Goal: Task Accomplishment & Management: Complete application form

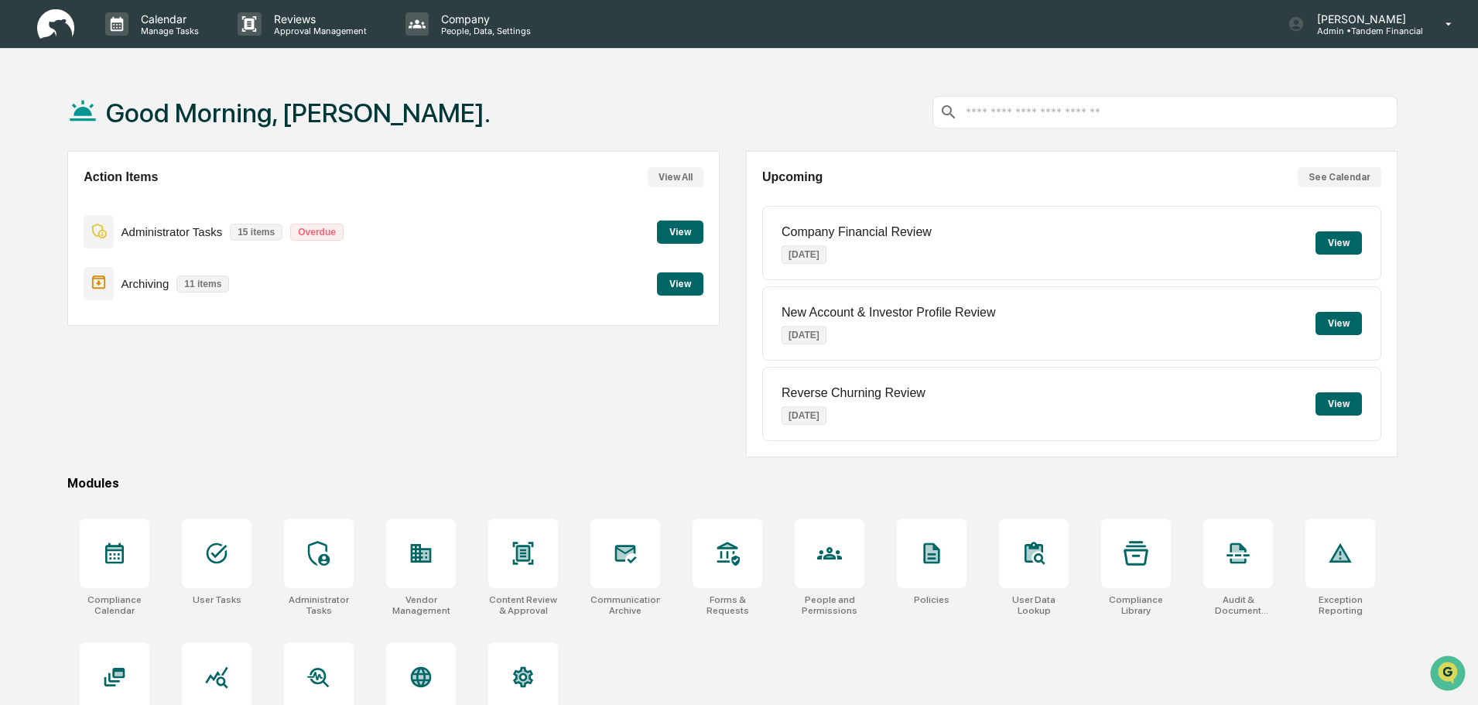
click at [677, 228] on button "View" at bounding box center [680, 232] width 46 height 23
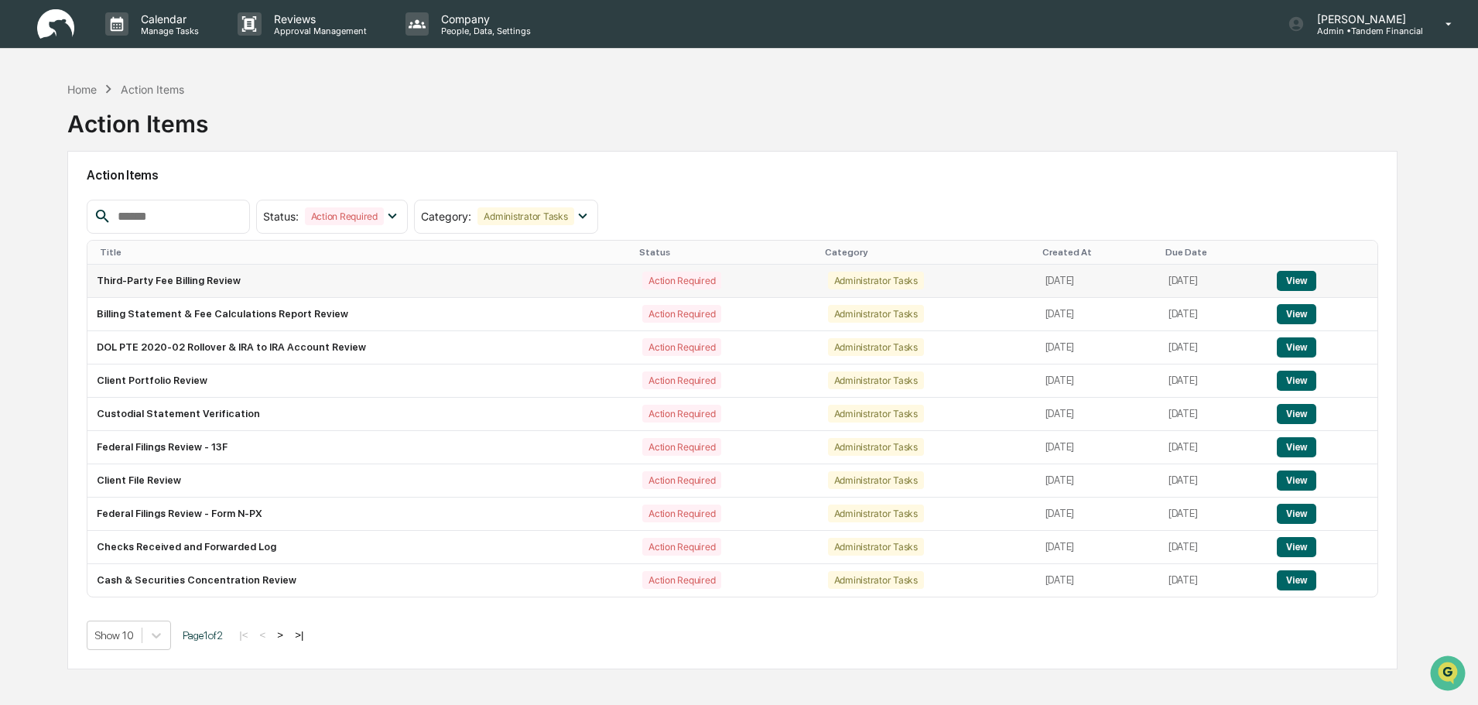
click at [1293, 279] on button "View" at bounding box center [1296, 281] width 39 height 20
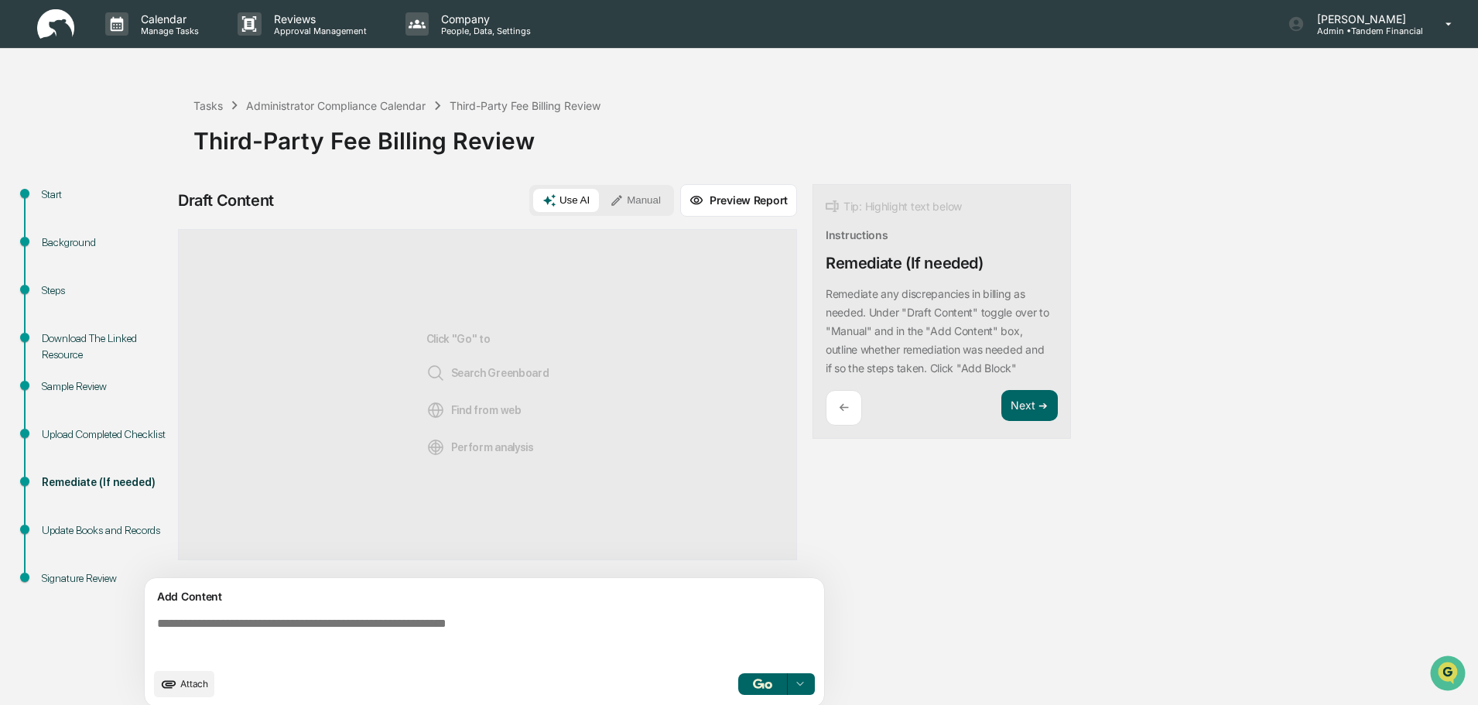
click at [43, 196] on div "Start" at bounding box center [105, 194] width 127 height 16
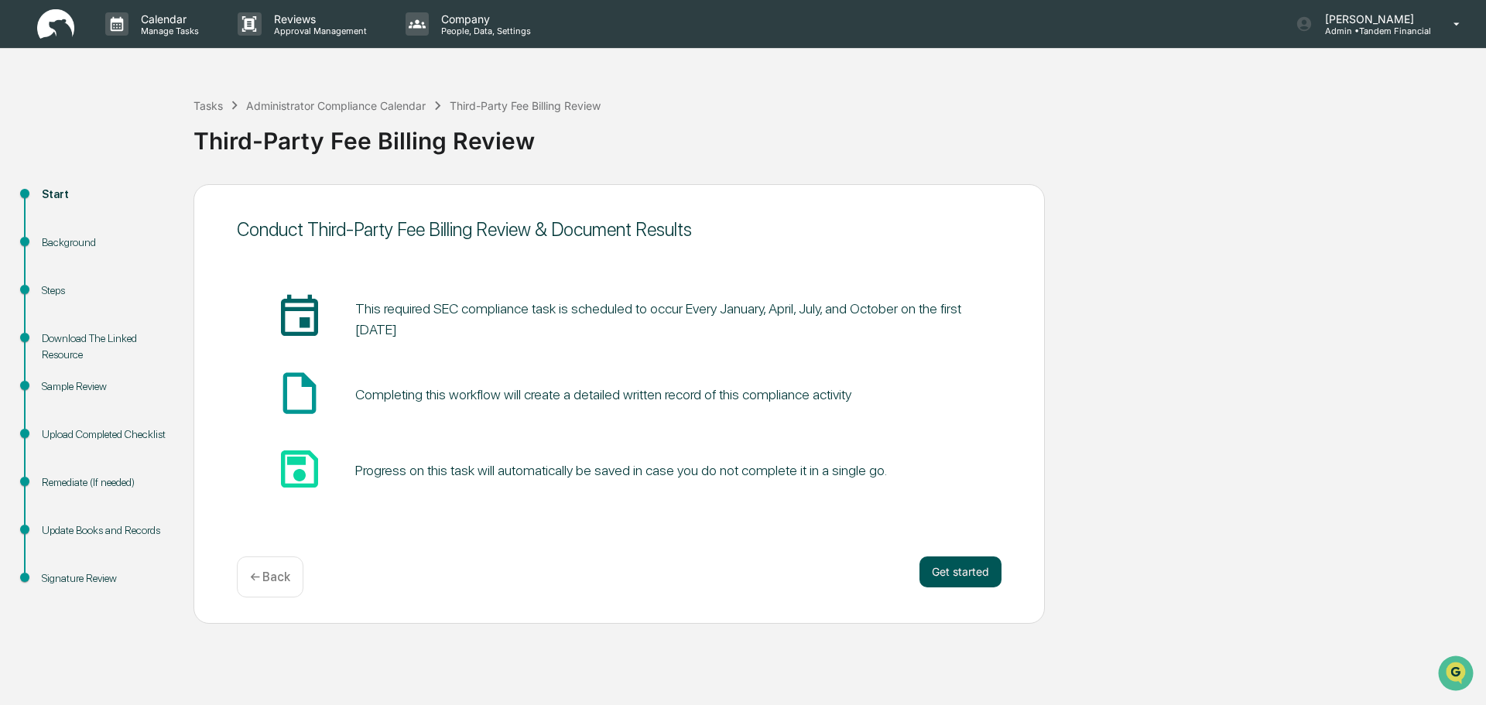
click at [955, 568] on button "Get started" at bounding box center [960, 571] width 82 height 31
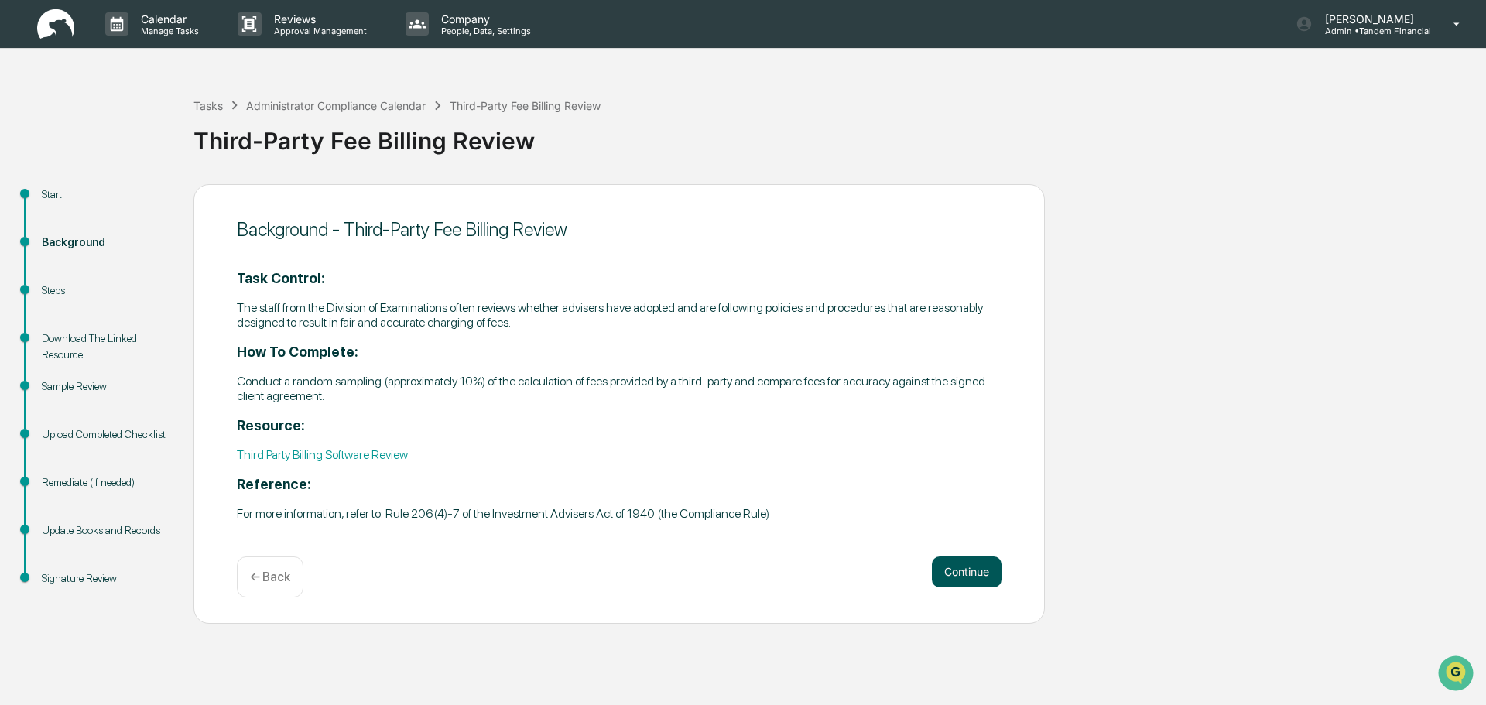
click at [963, 564] on button "Continue" at bounding box center [967, 571] width 70 height 31
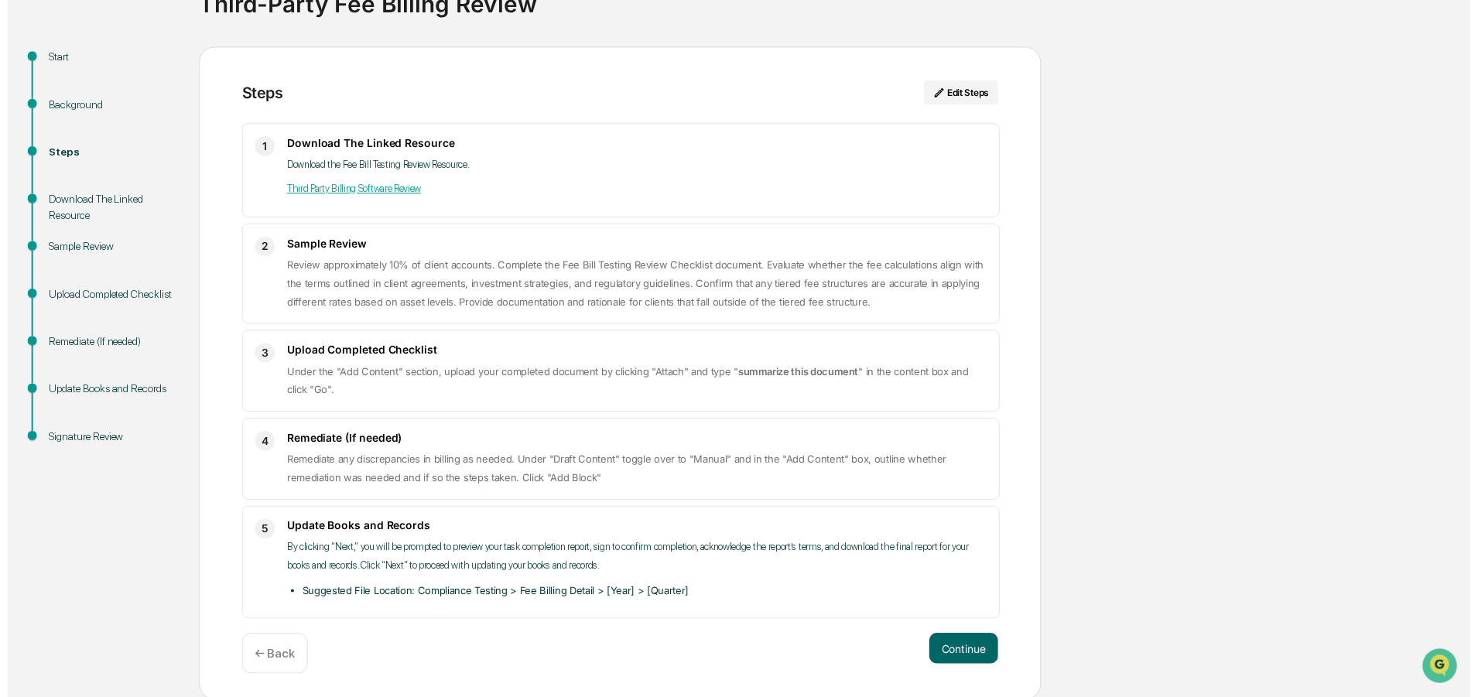
scroll to position [139, 0]
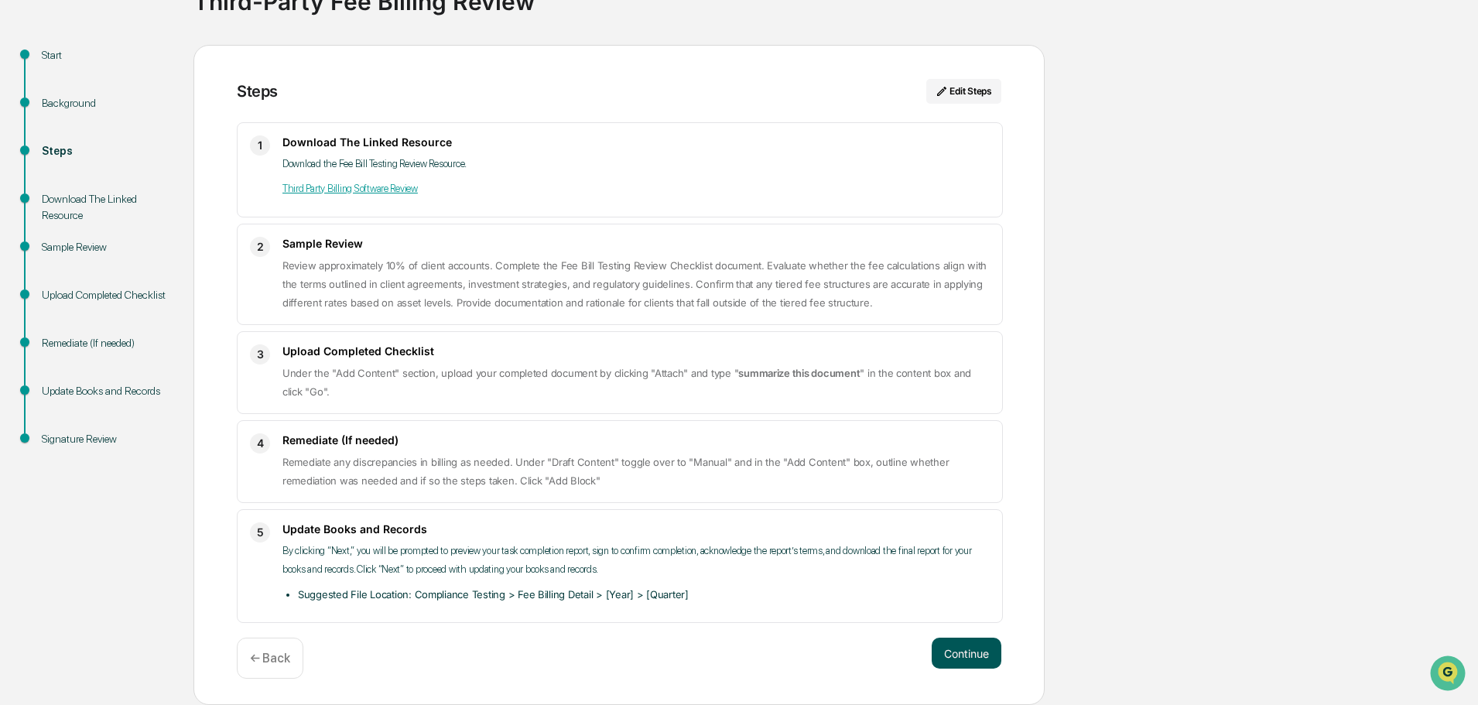
click at [971, 650] on button "Continue" at bounding box center [967, 653] width 70 height 31
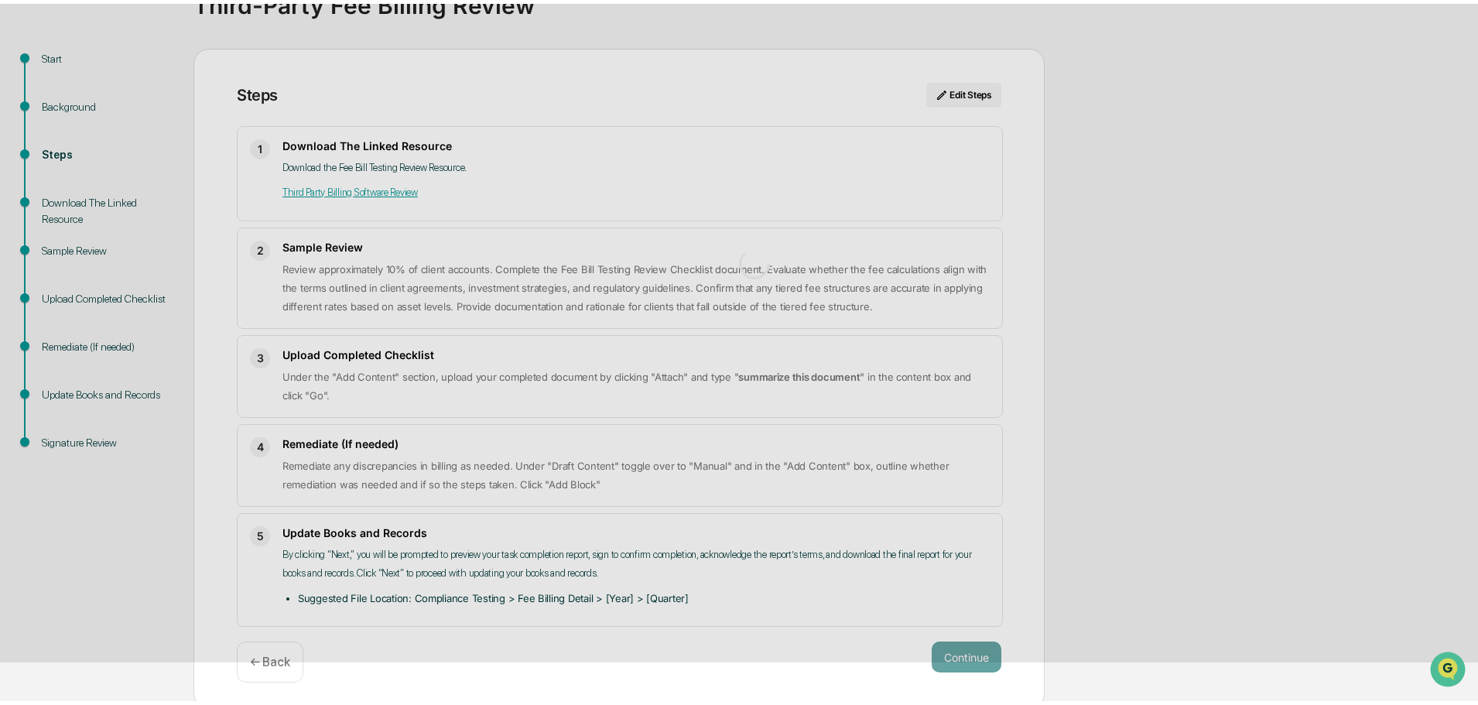
scroll to position [12, 0]
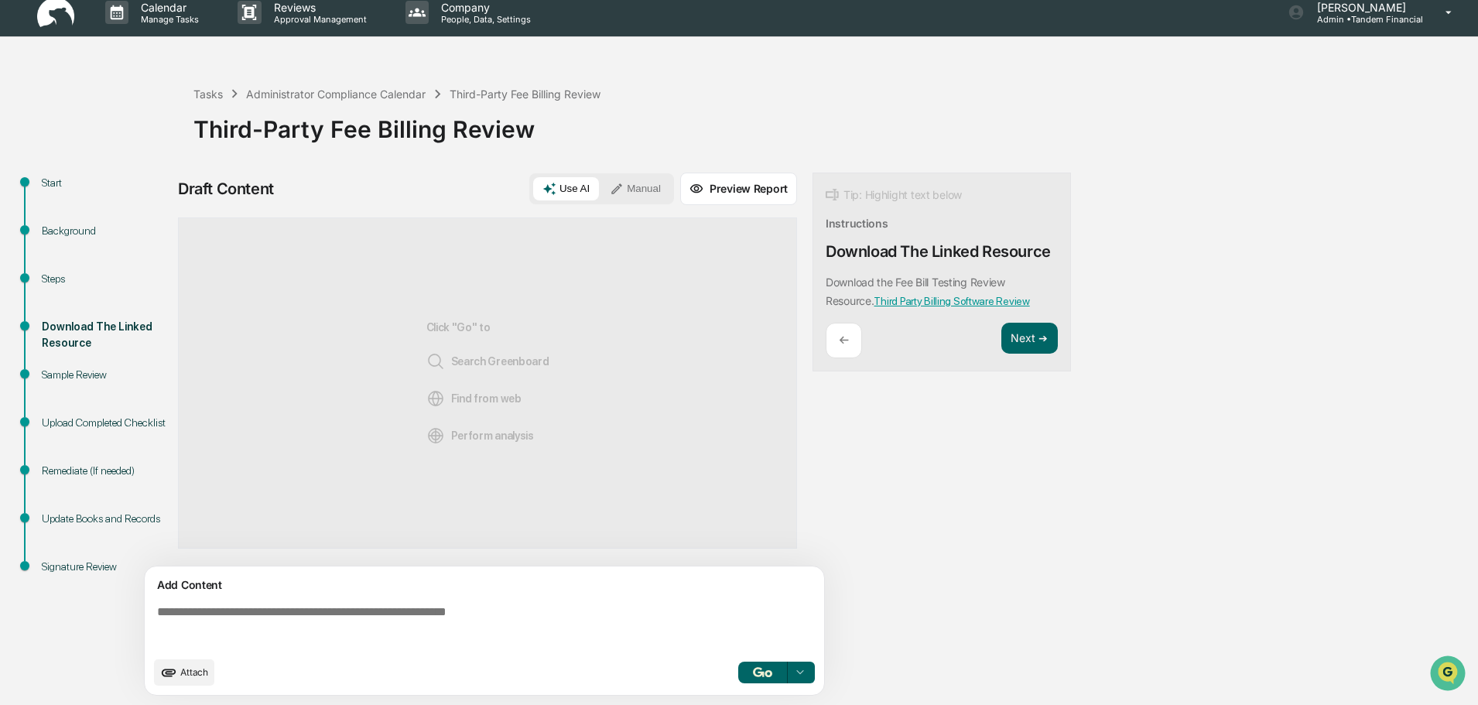
click at [169, 669] on icon "upload document" at bounding box center [168, 672] width 17 height 17
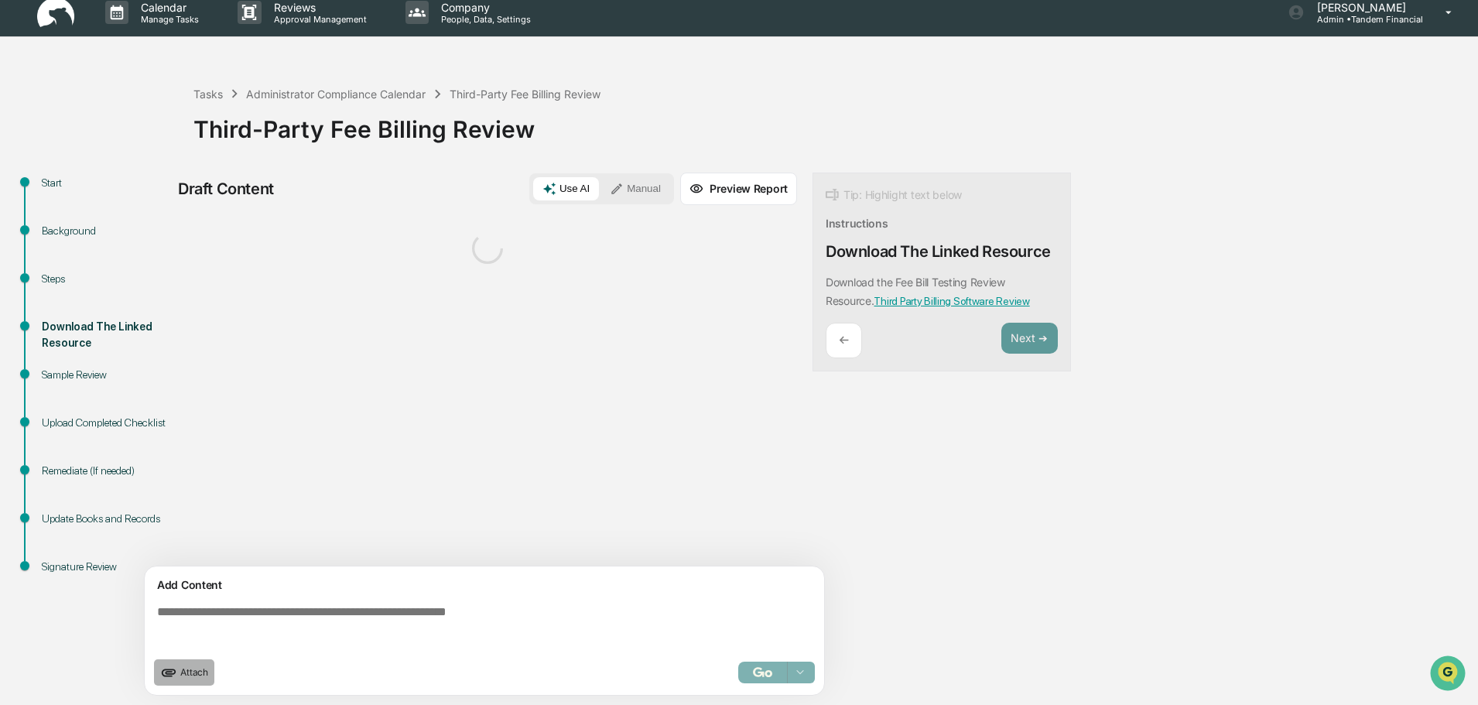
click at [182, 669] on span "Attach" at bounding box center [194, 672] width 28 height 12
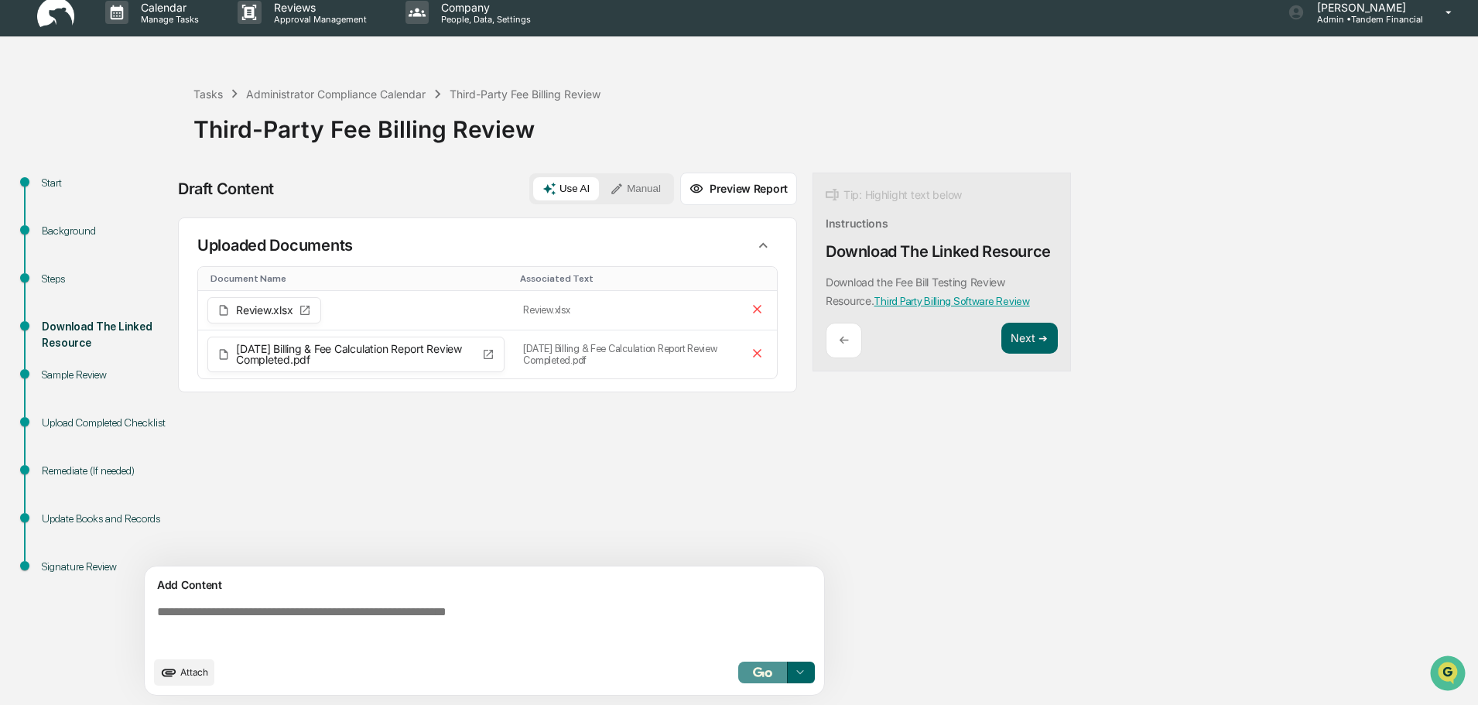
click at [754, 672] on img "button" at bounding box center [762, 672] width 19 height 10
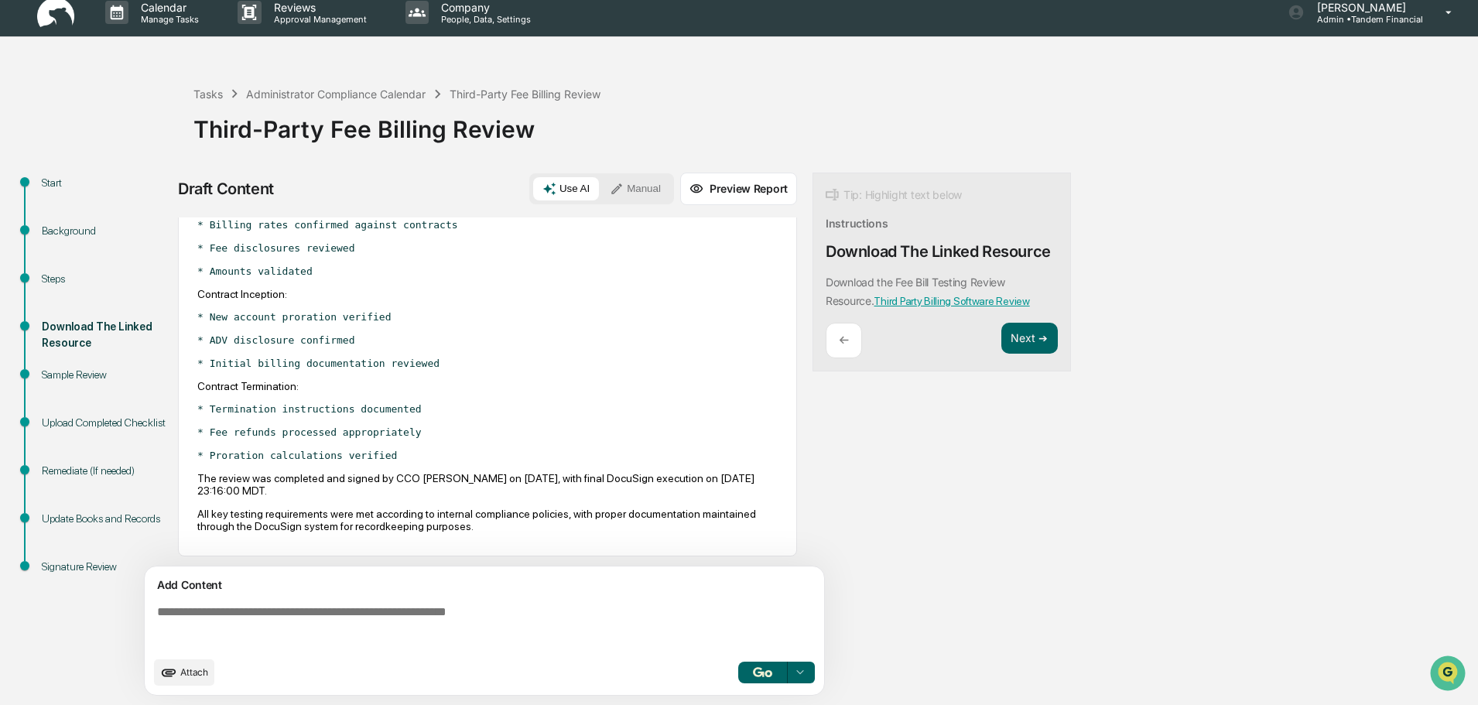
scroll to position [706, 0]
click at [756, 672] on img "button" at bounding box center [762, 672] width 19 height 10
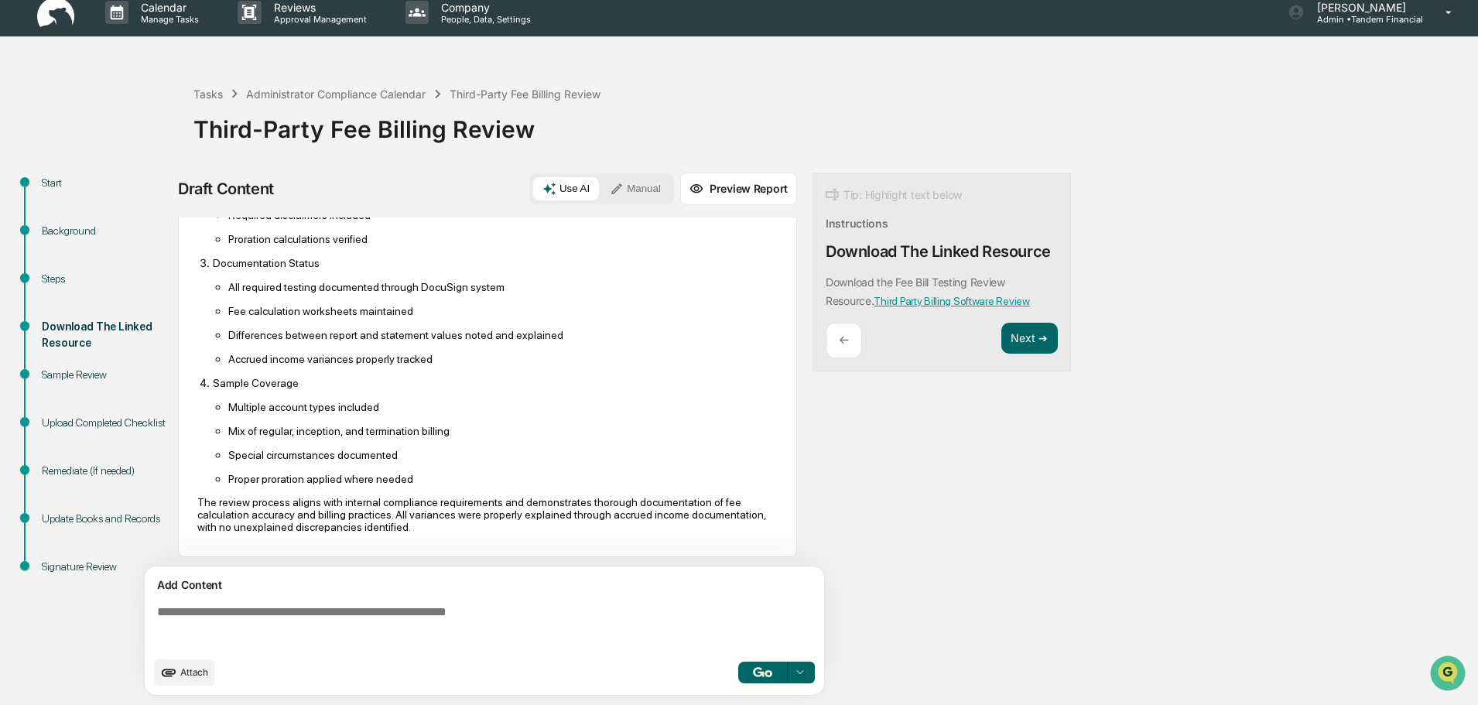
scroll to position [1803, 0]
click at [760, 670] on img "button" at bounding box center [762, 672] width 19 height 10
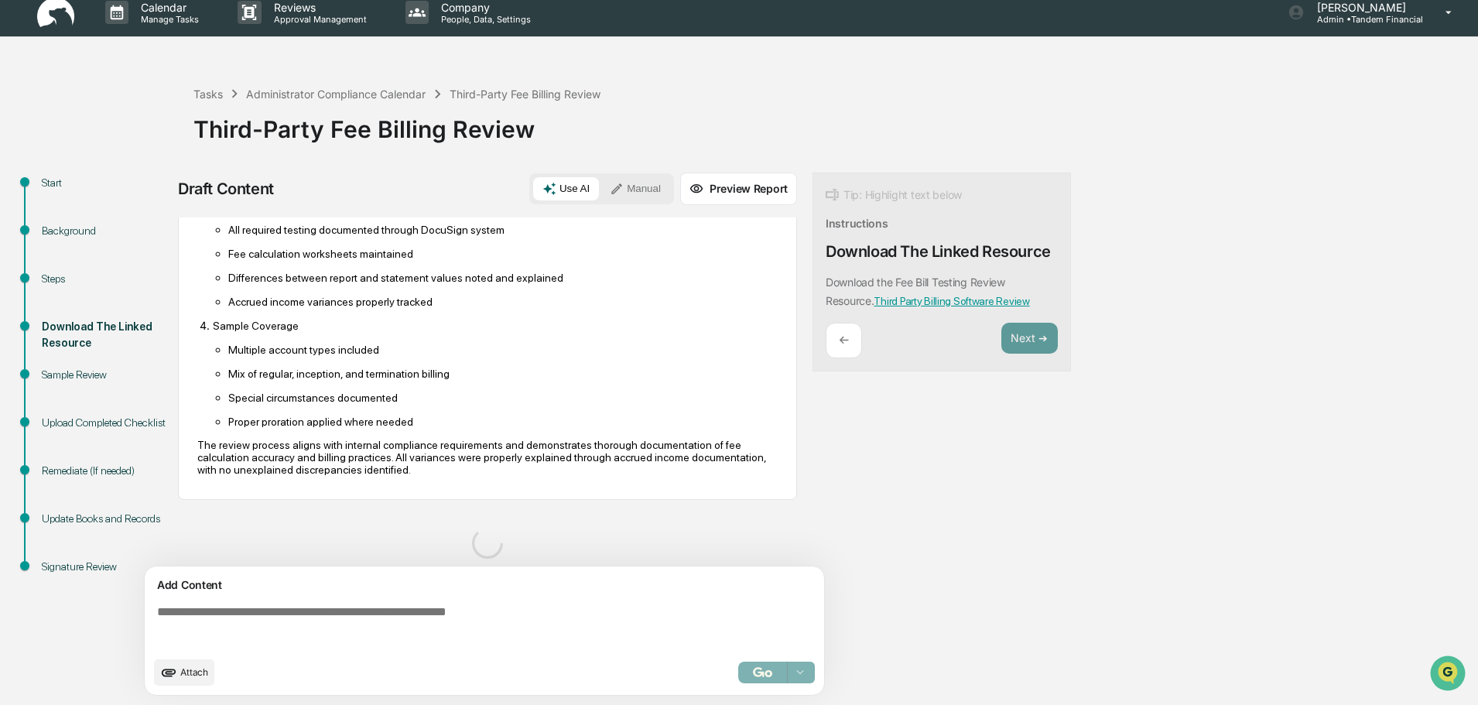
scroll to position [1857, 0]
click at [86, 376] on div "Sample Review" at bounding box center [105, 375] width 127 height 16
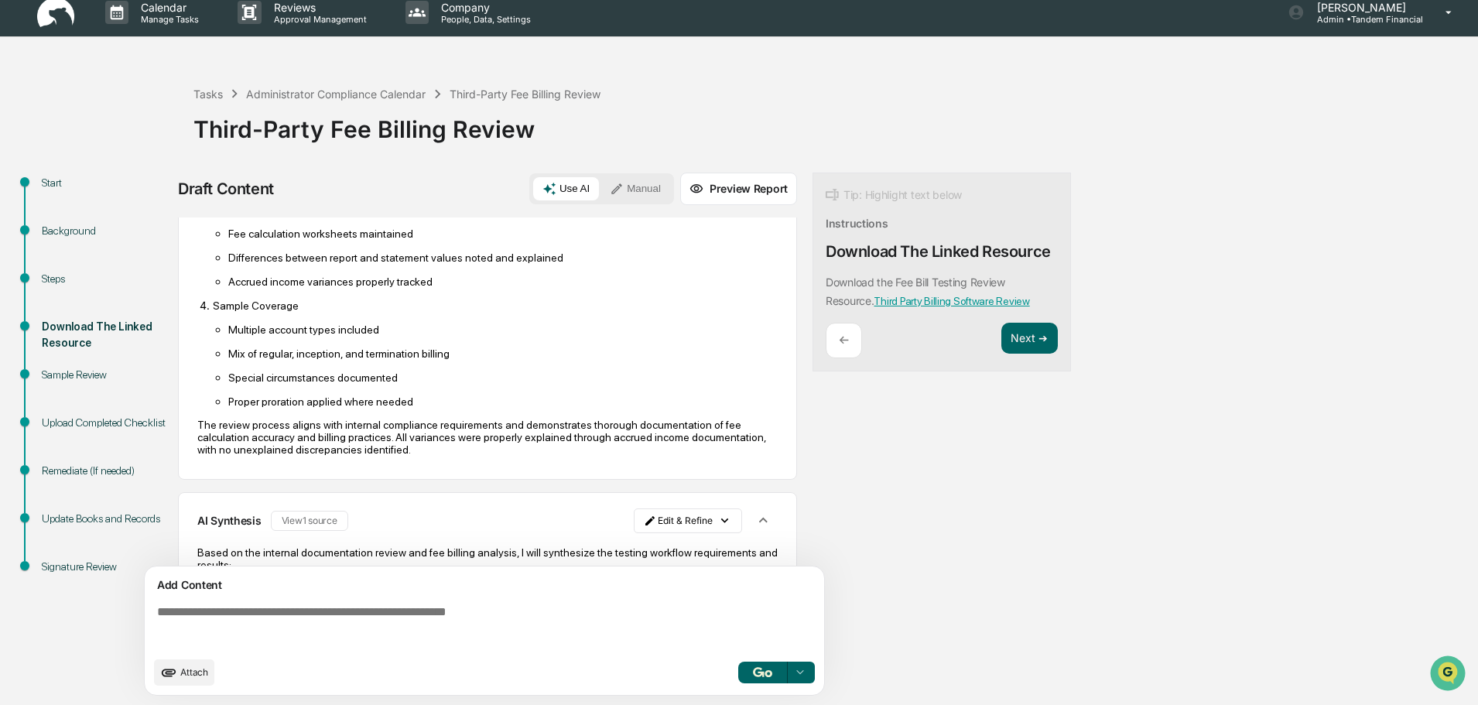
click at [69, 374] on div "Sample Review" at bounding box center [105, 375] width 127 height 16
click at [74, 421] on div "Upload Completed Checklist" at bounding box center [105, 423] width 127 height 16
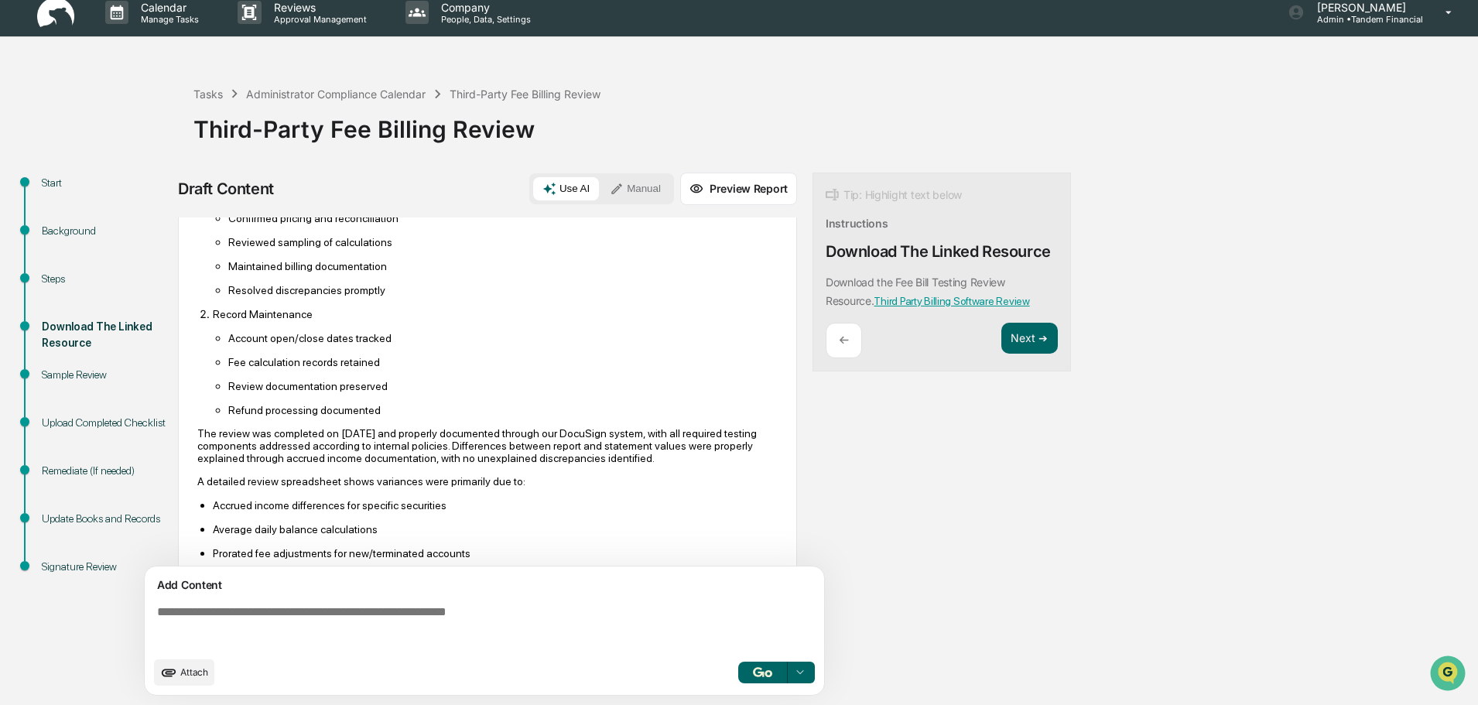
scroll to position [2863, 0]
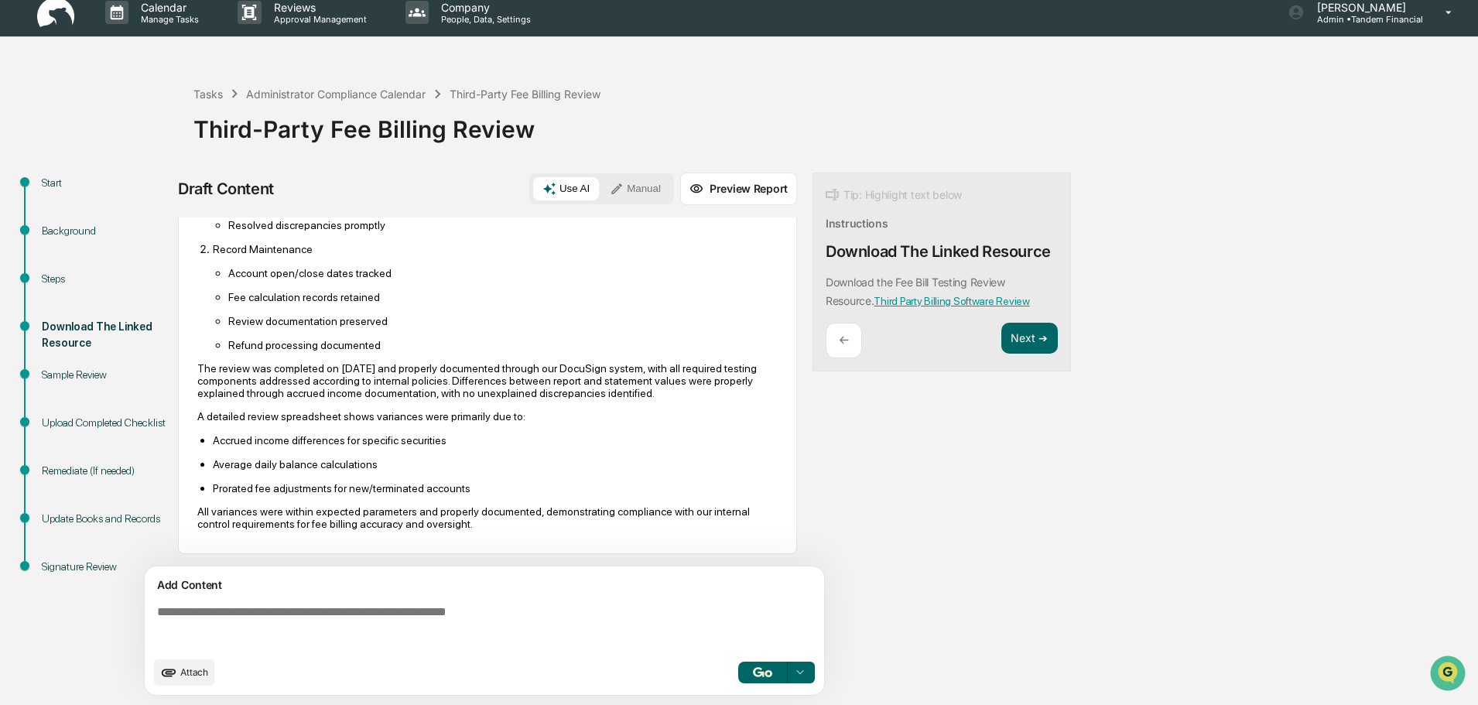
click at [734, 189] on button "Preview Report" at bounding box center [738, 189] width 117 height 32
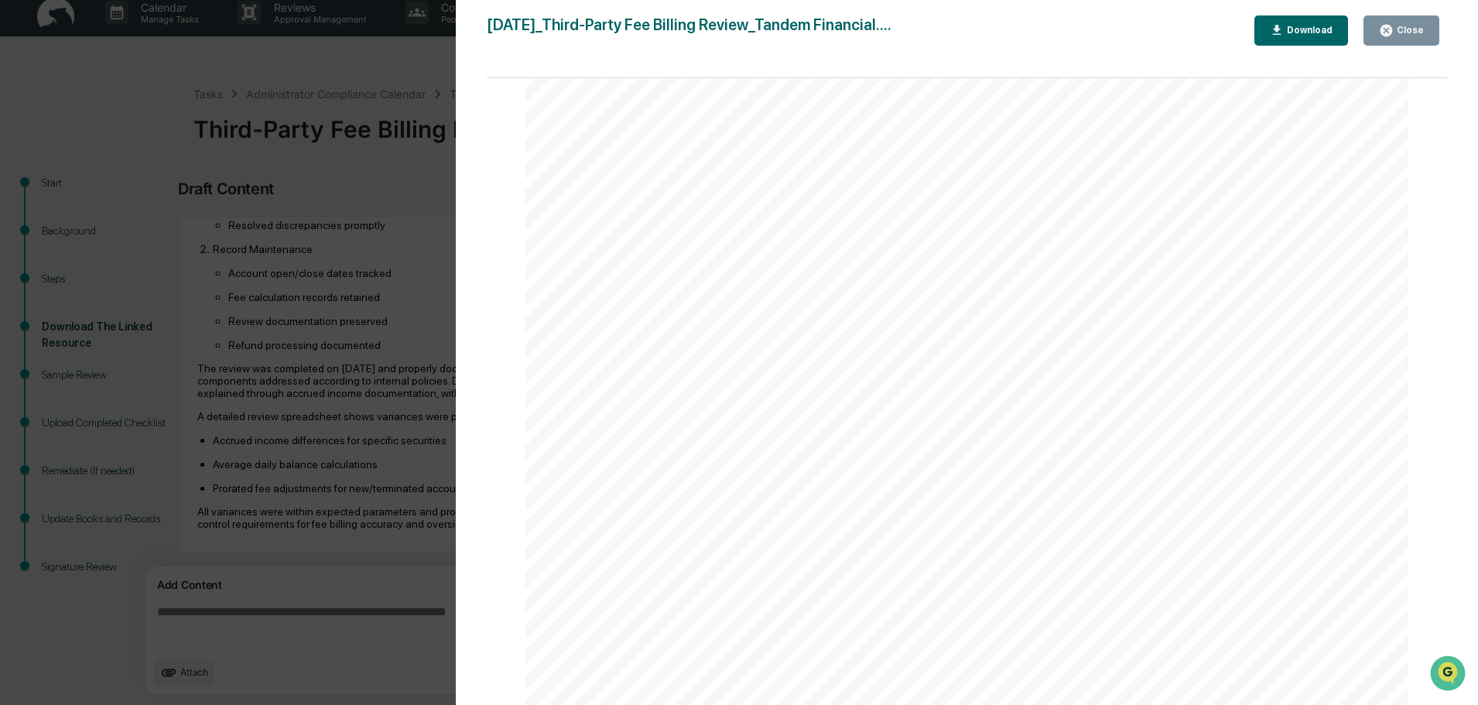
scroll to position [5857, 0]
click at [1284, 26] on icon "button" at bounding box center [1277, 30] width 15 height 15
drag, startPoint x: 1235, startPoint y: 216, endPoint x: 1141, endPoint y: 203, distance: 94.5
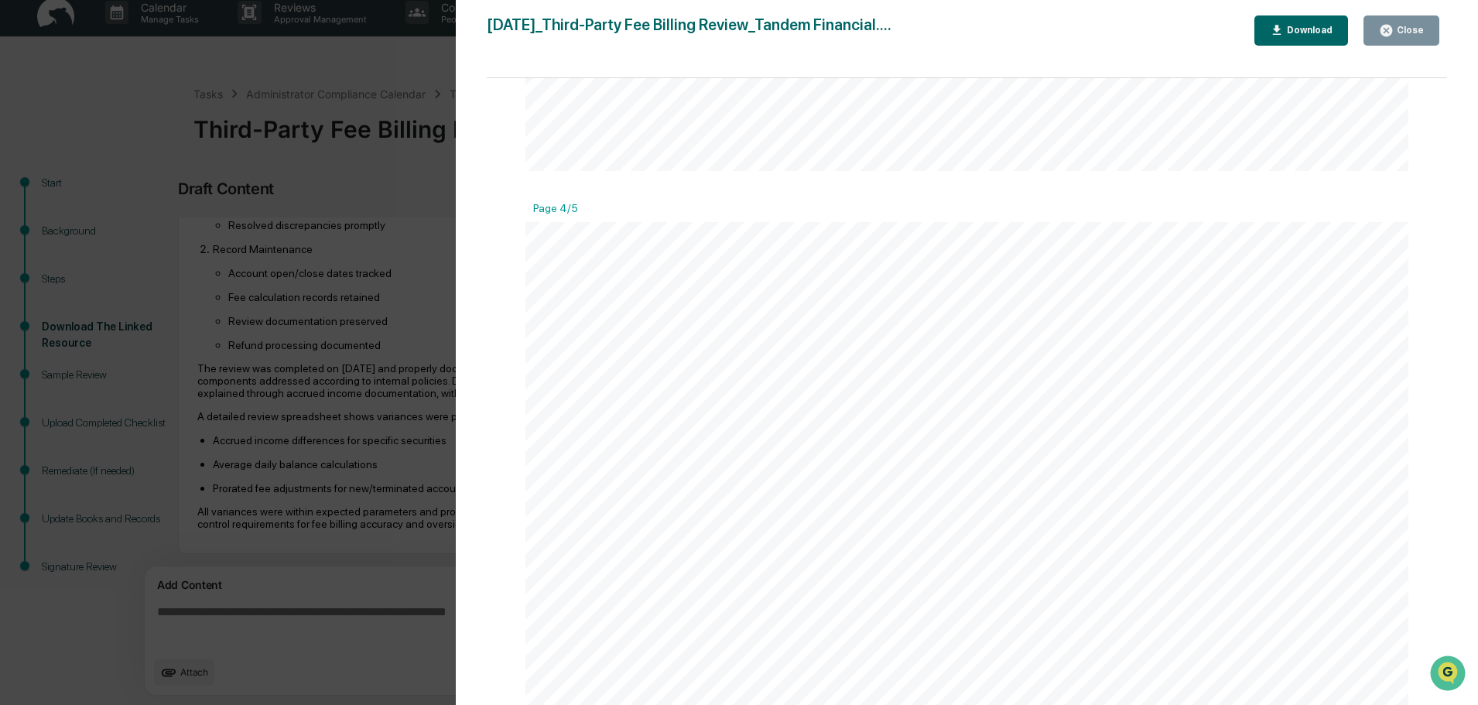
click at [1387, 25] on icon "button" at bounding box center [1386, 30] width 15 height 15
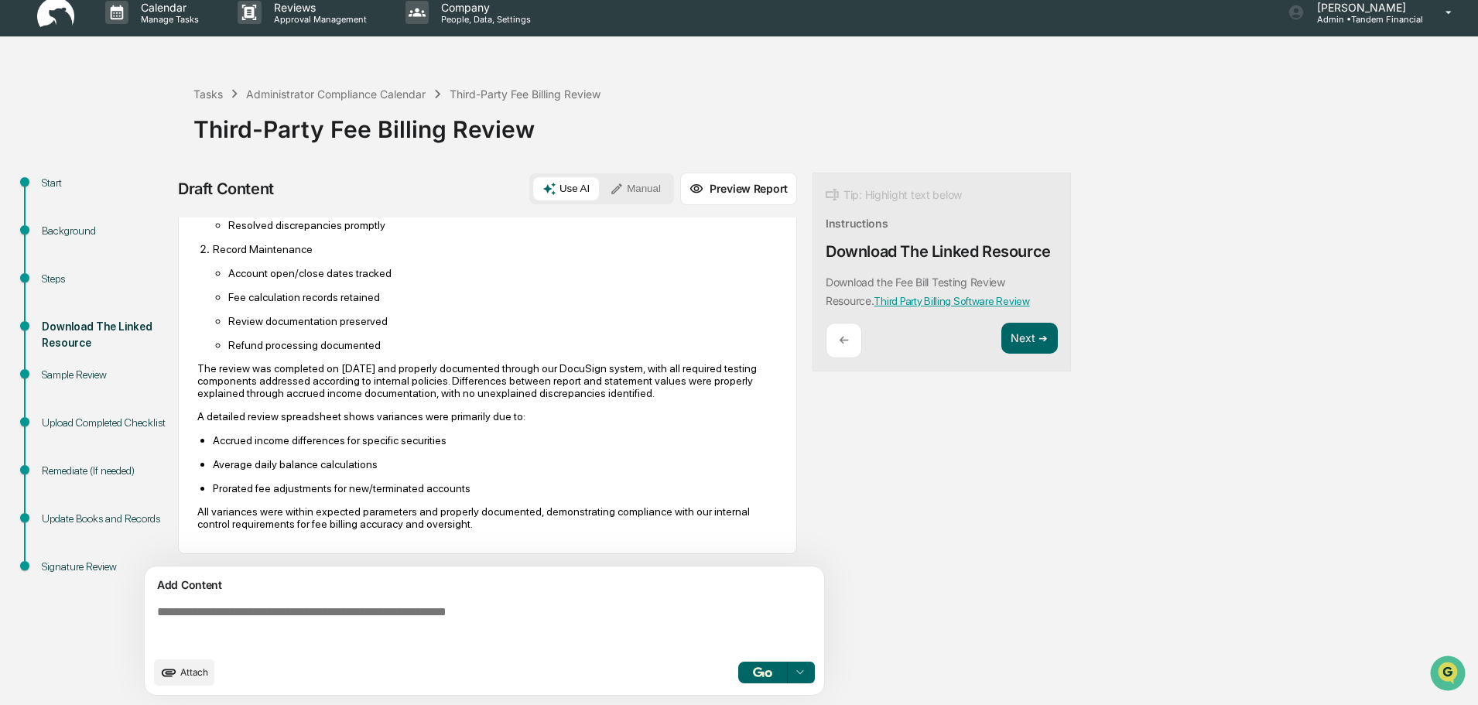
click at [54, 371] on div "Sample Review" at bounding box center [105, 375] width 127 height 16
click at [79, 416] on div "Upload Completed Checklist" at bounding box center [105, 423] width 127 height 16
click at [74, 563] on div "Signature Review" at bounding box center [105, 567] width 127 height 16
click at [637, 186] on button "Manual" at bounding box center [635, 188] width 70 height 23
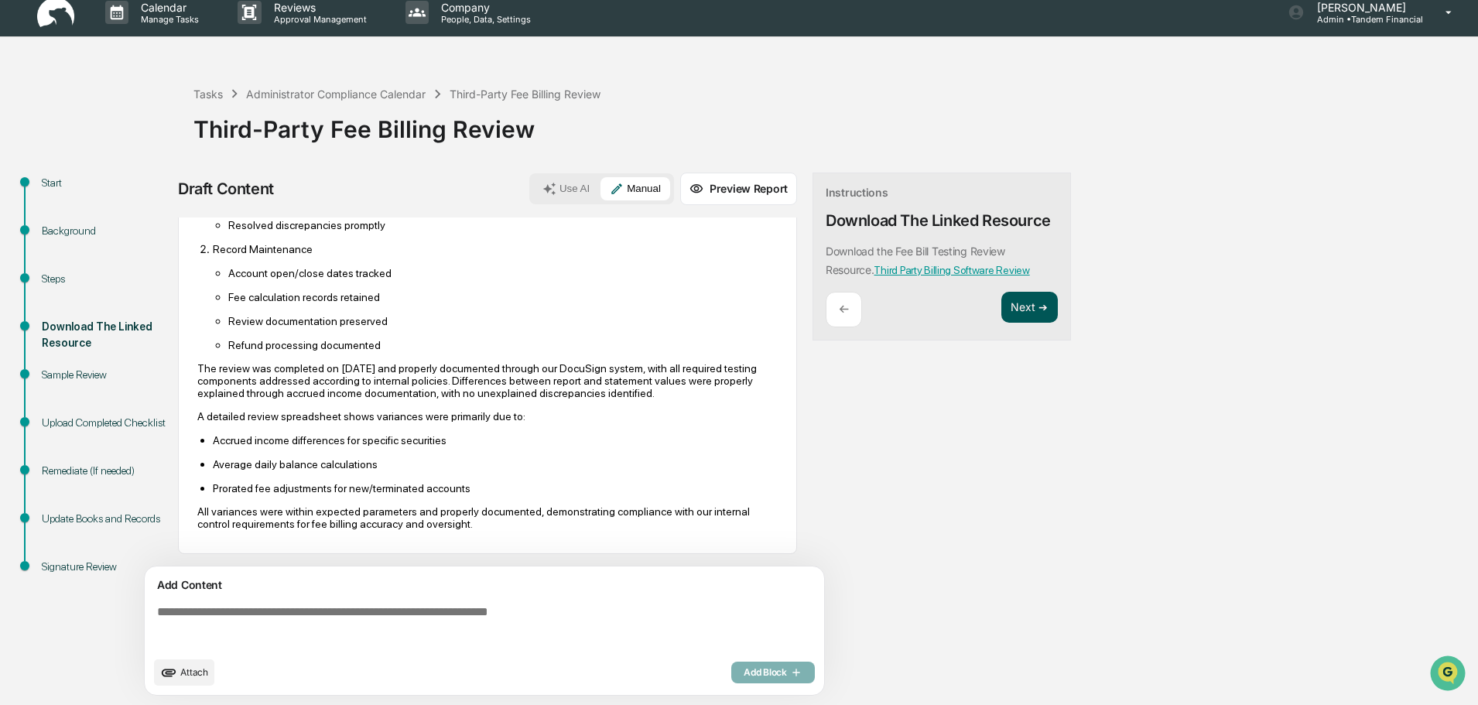
click at [1022, 299] on button "Next ➔" at bounding box center [1029, 308] width 56 height 32
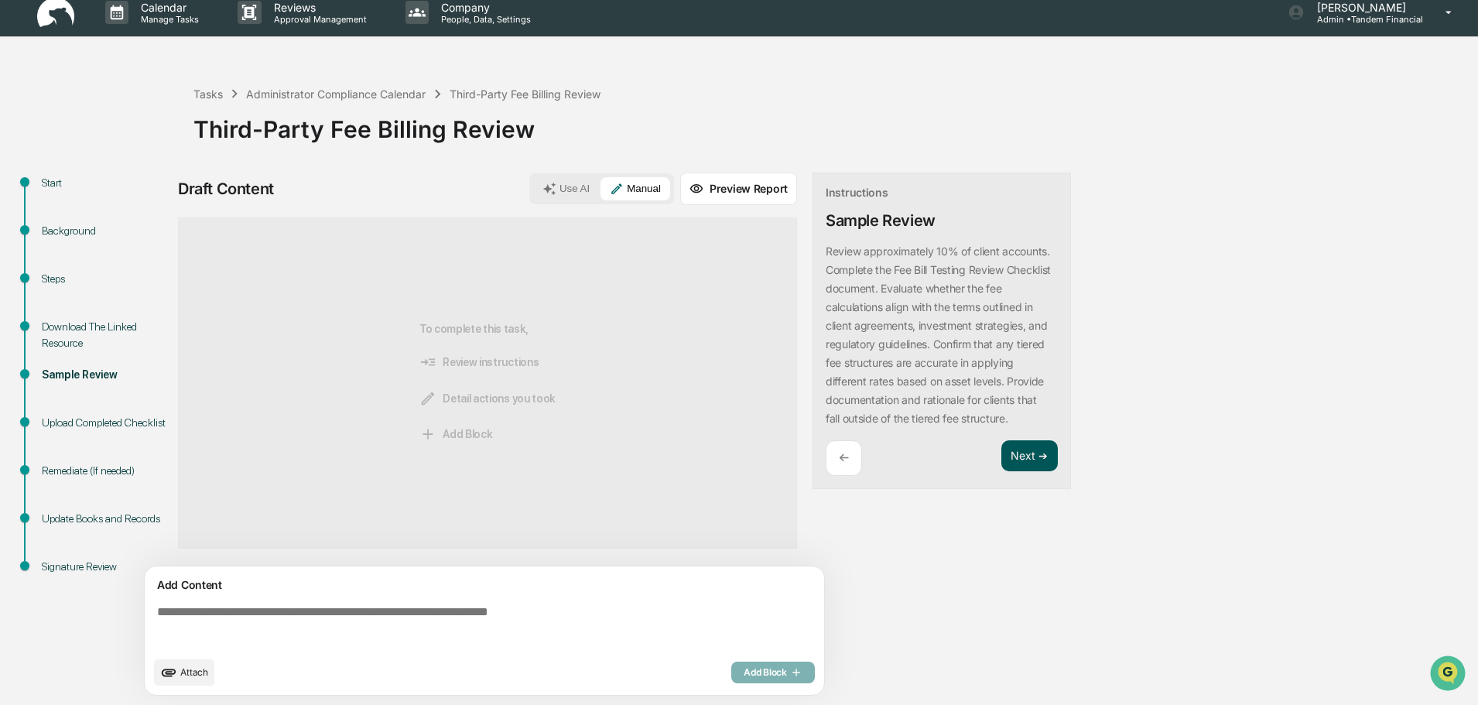
click at [1024, 450] on button "Next ➔" at bounding box center [1029, 456] width 56 height 32
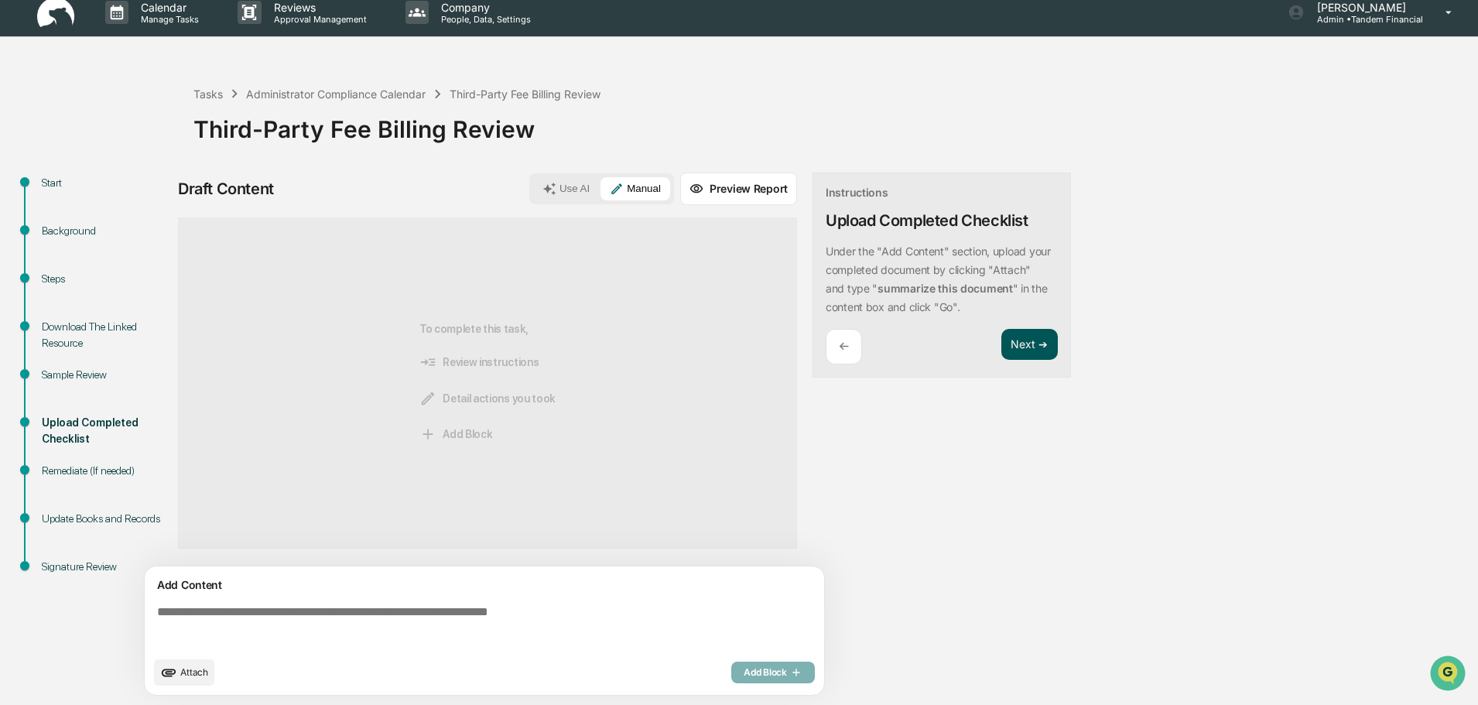
click at [1021, 343] on button "Next ➔" at bounding box center [1029, 345] width 56 height 32
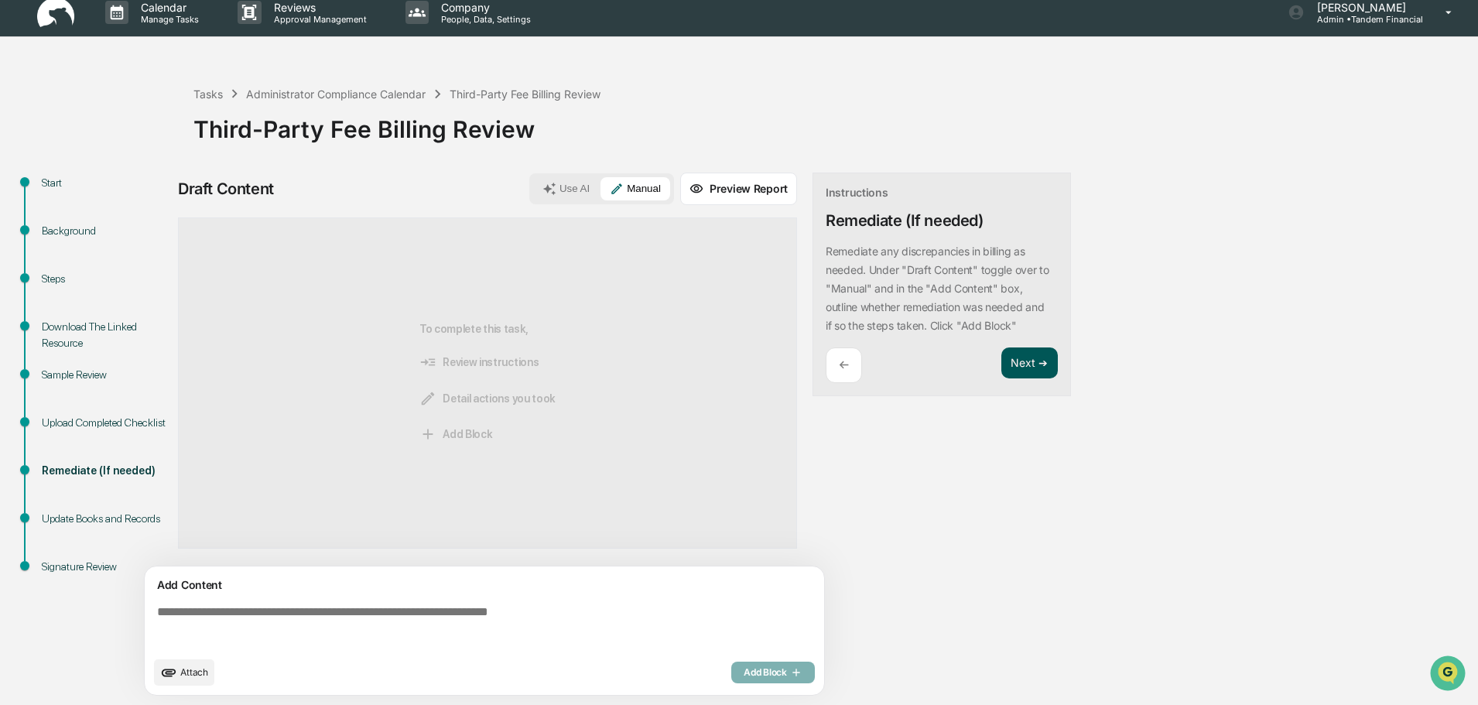
click at [1034, 357] on button "Next ➔" at bounding box center [1029, 363] width 56 height 32
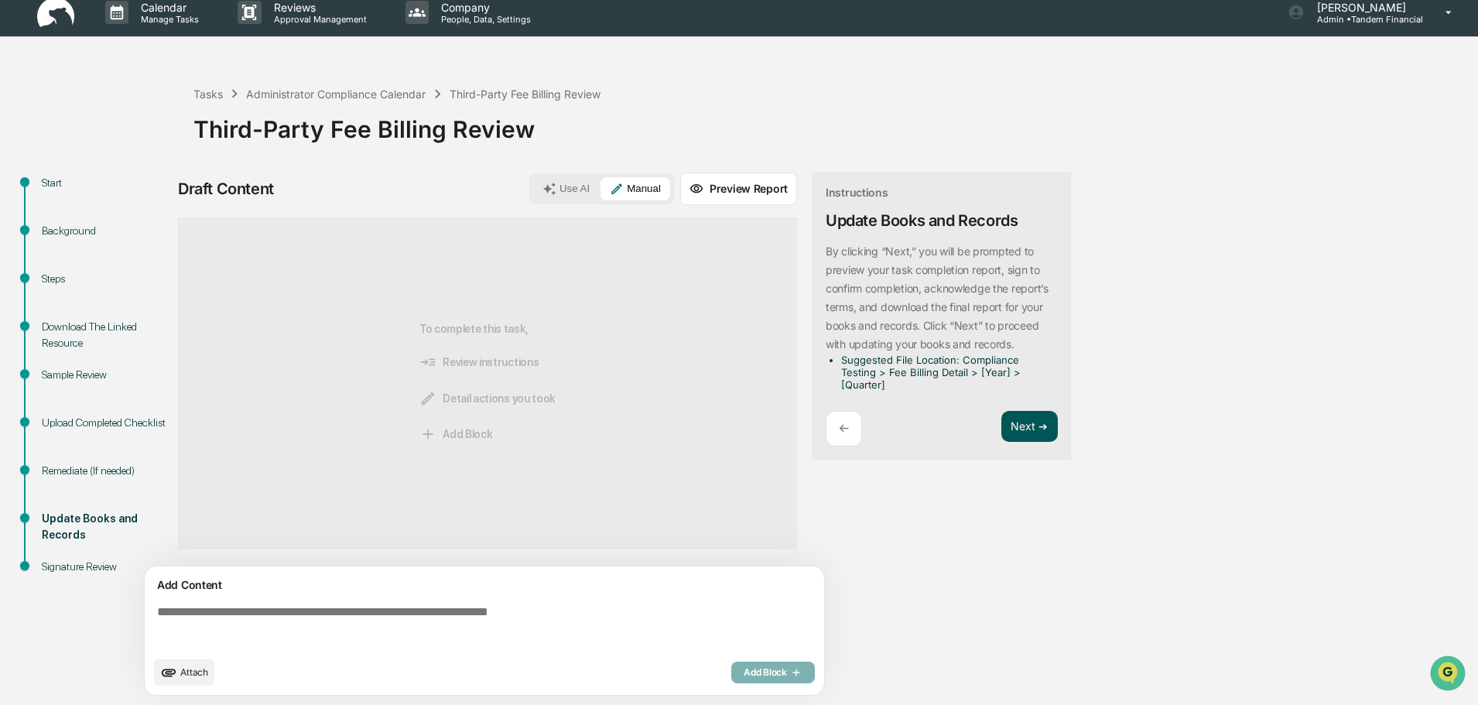
click at [1028, 419] on button "Next ➔" at bounding box center [1029, 427] width 56 height 32
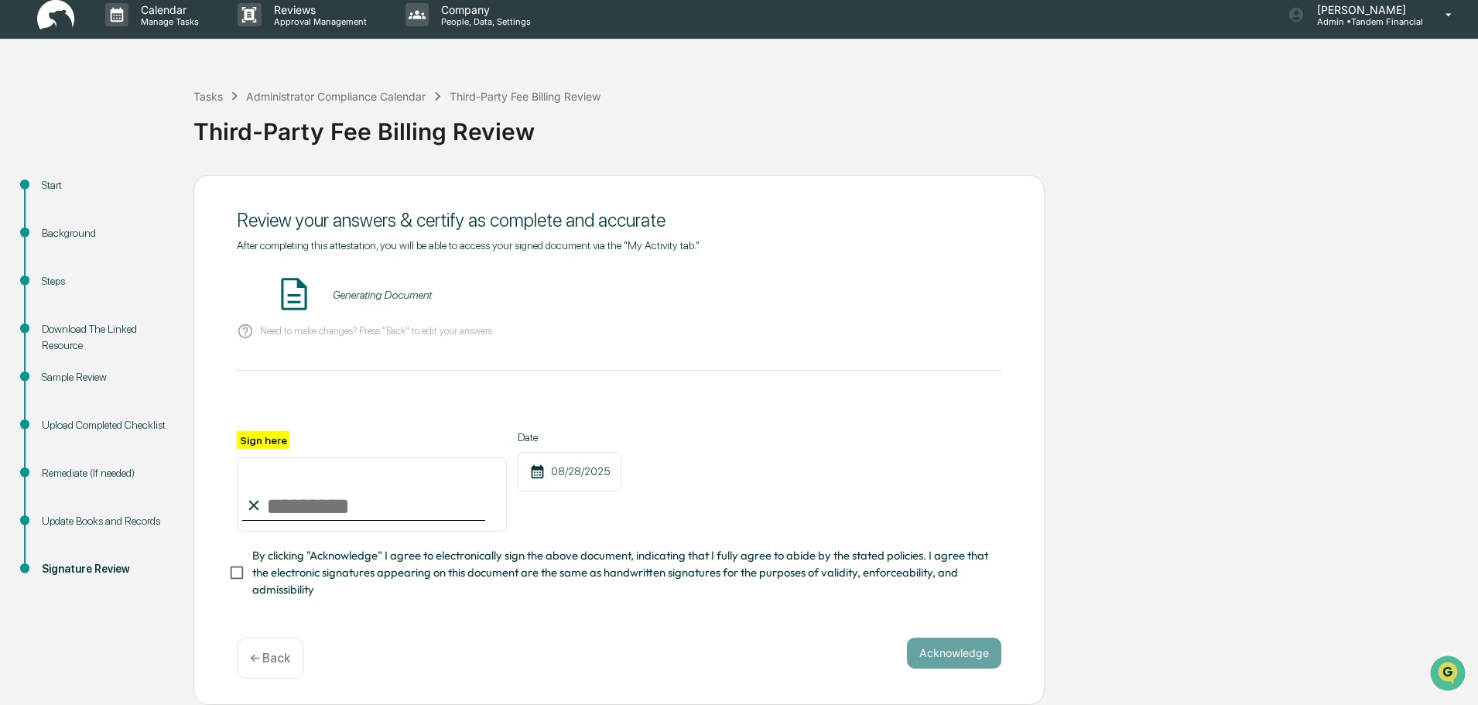
scroll to position [12, 0]
click at [255, 446] on label "Sign here" at bounding box center [263, 440] width 53 height 18
click at [255, 457] on input "Sign here" at bounding box center [372, 494] width 270 height 74
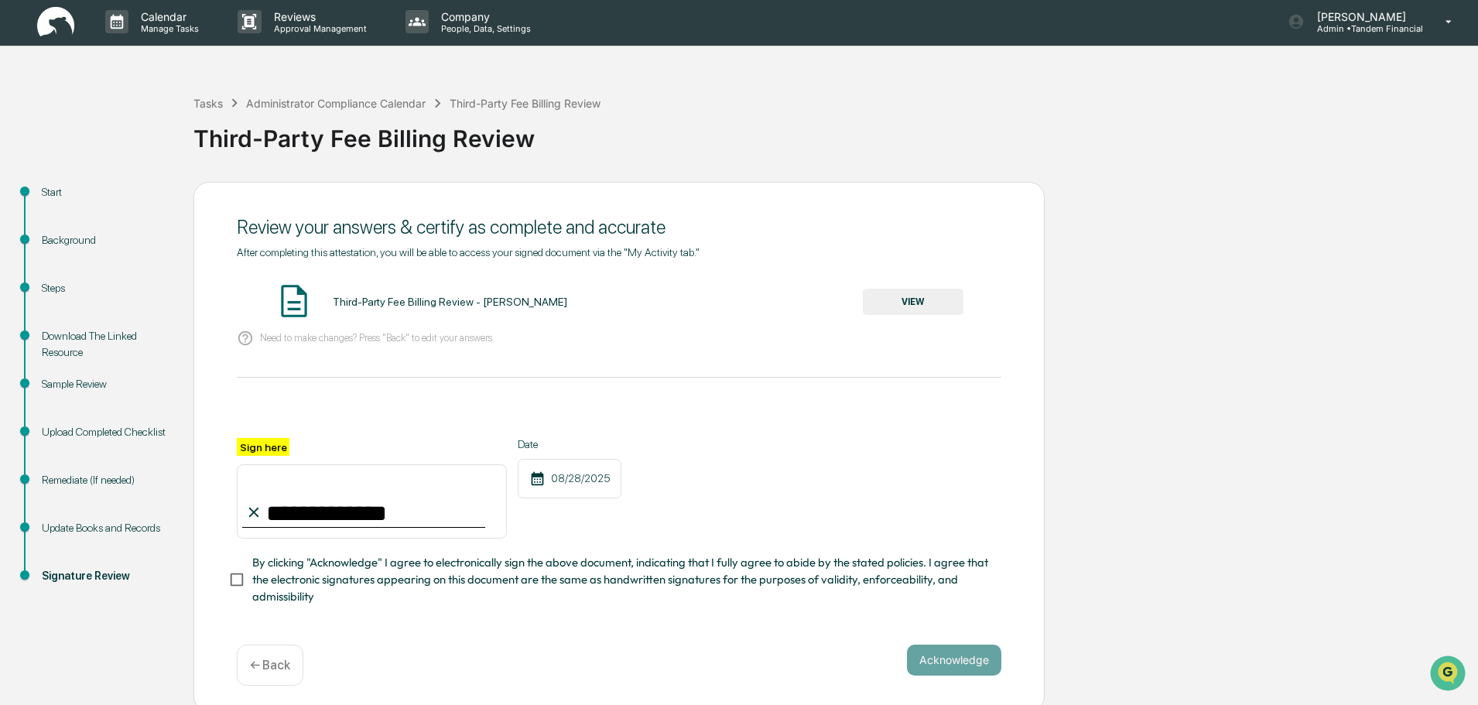
scroll to position [0, 0]
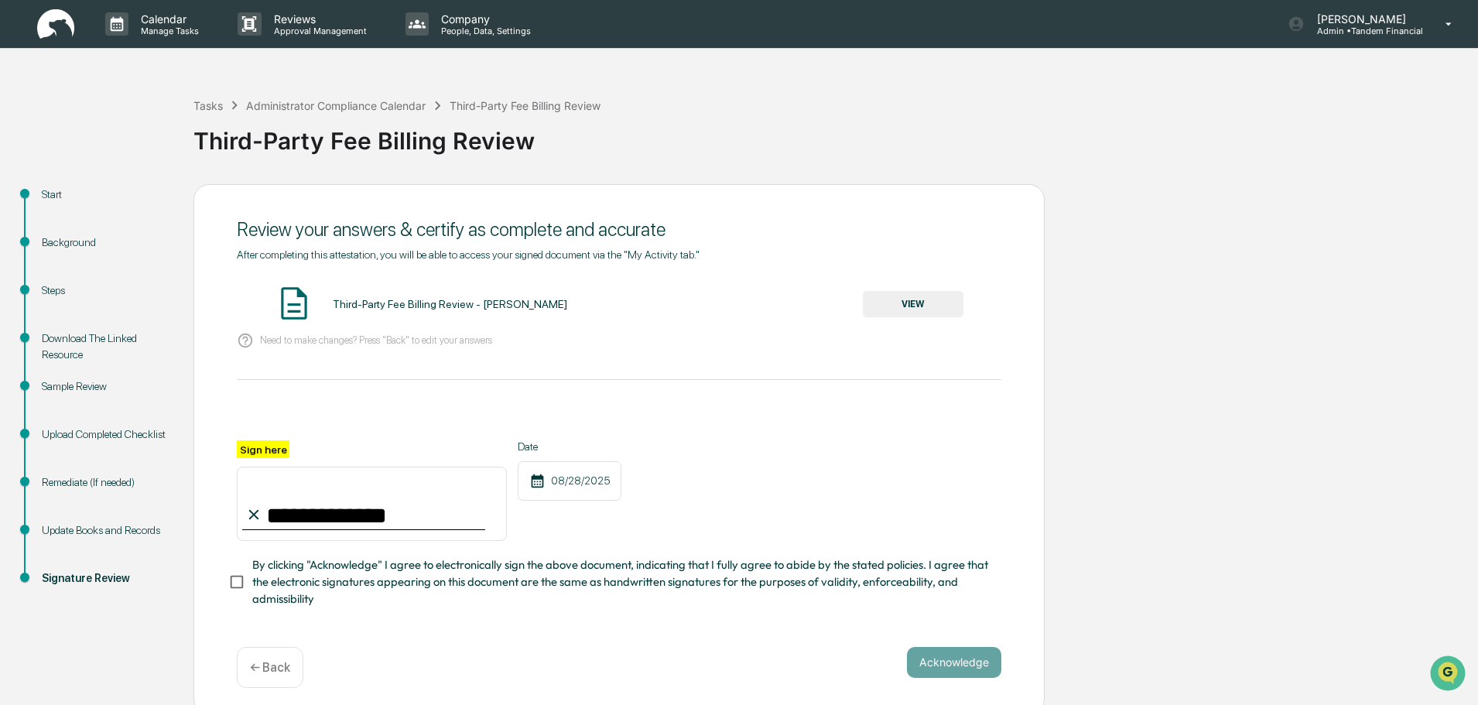
type input "**********"
click at [952, 672] on button "Acknowledge" at bounding box center [954, 662] width 94 height 31
click at [300, 298] on img at bounding box center [294, 303] width 39 height 39
click at [915, 300] on button "VIEW" at bounding box center [913, 304] width 101 height 26
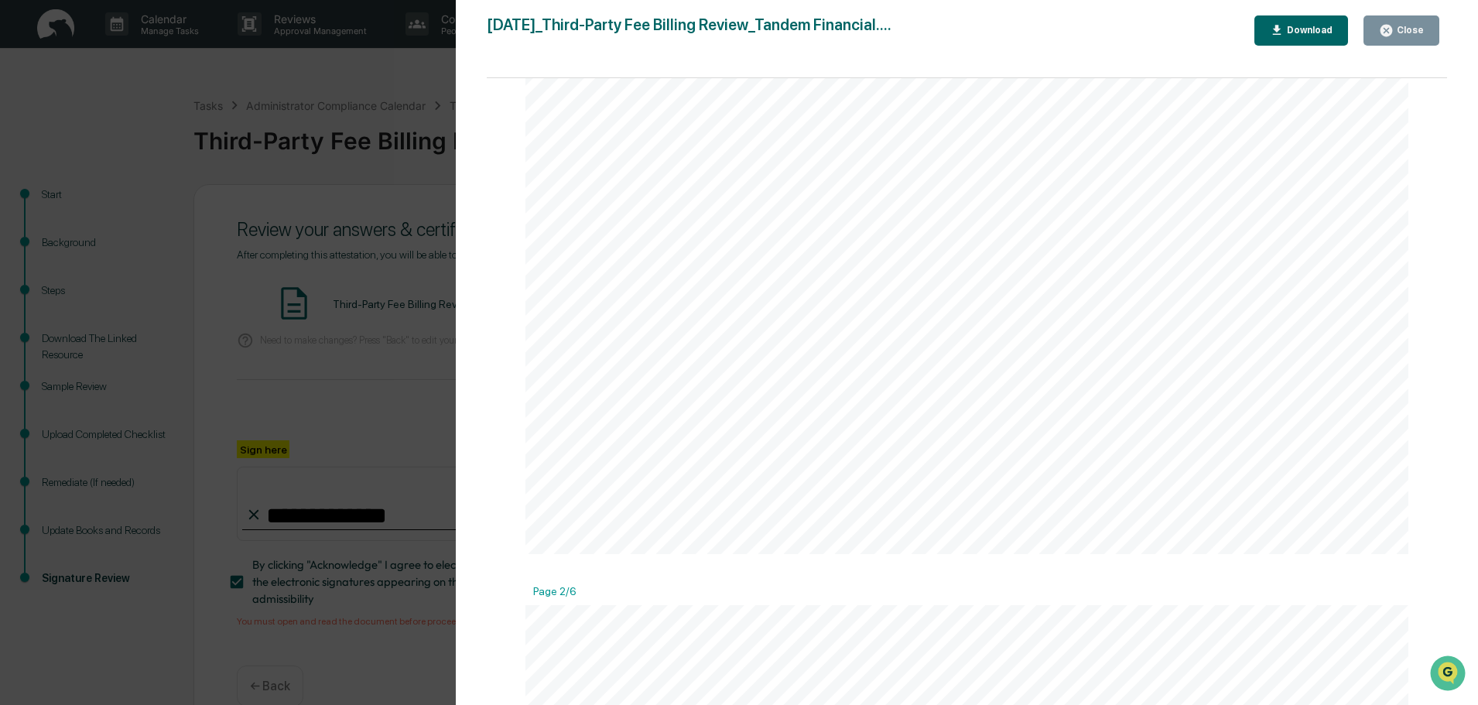
scroll to position [464, 0]
click at [1388, 26] on icon "button" at bounding box center [1386, 31] width 12 height 12
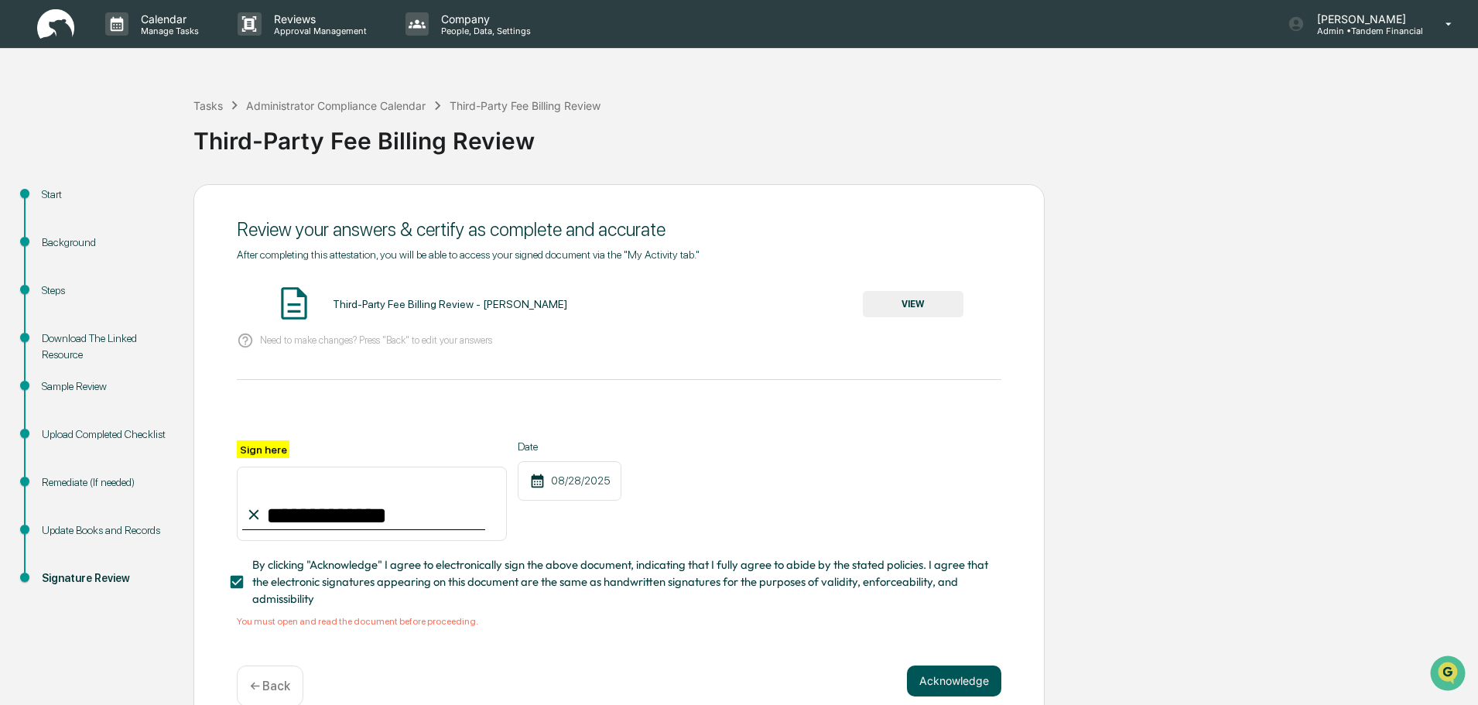
click at [944, 682] on button "Acknowledge" at bounding box center [954, 680] width 94 height 31
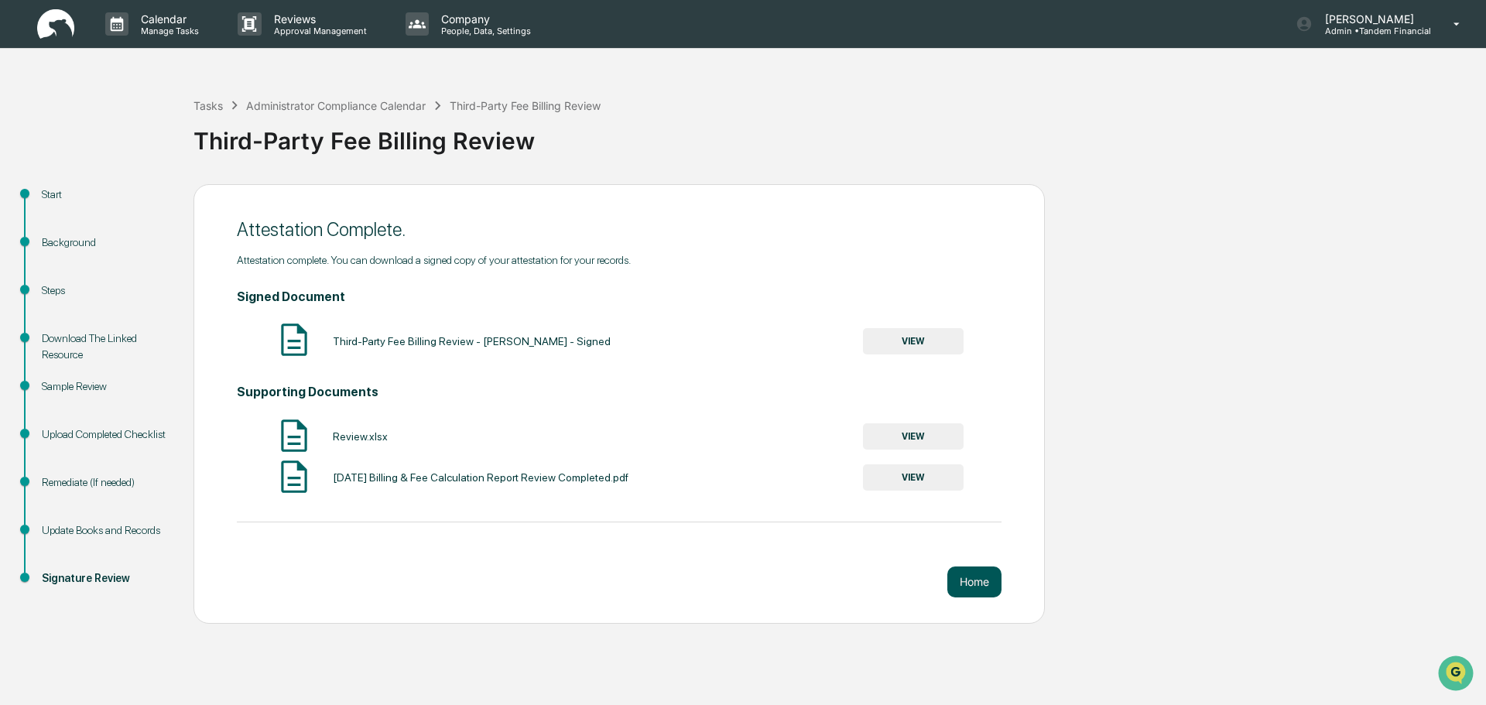
click at [972, 575] on button "Home" at bounding box center [974, 581] width 54 height 31
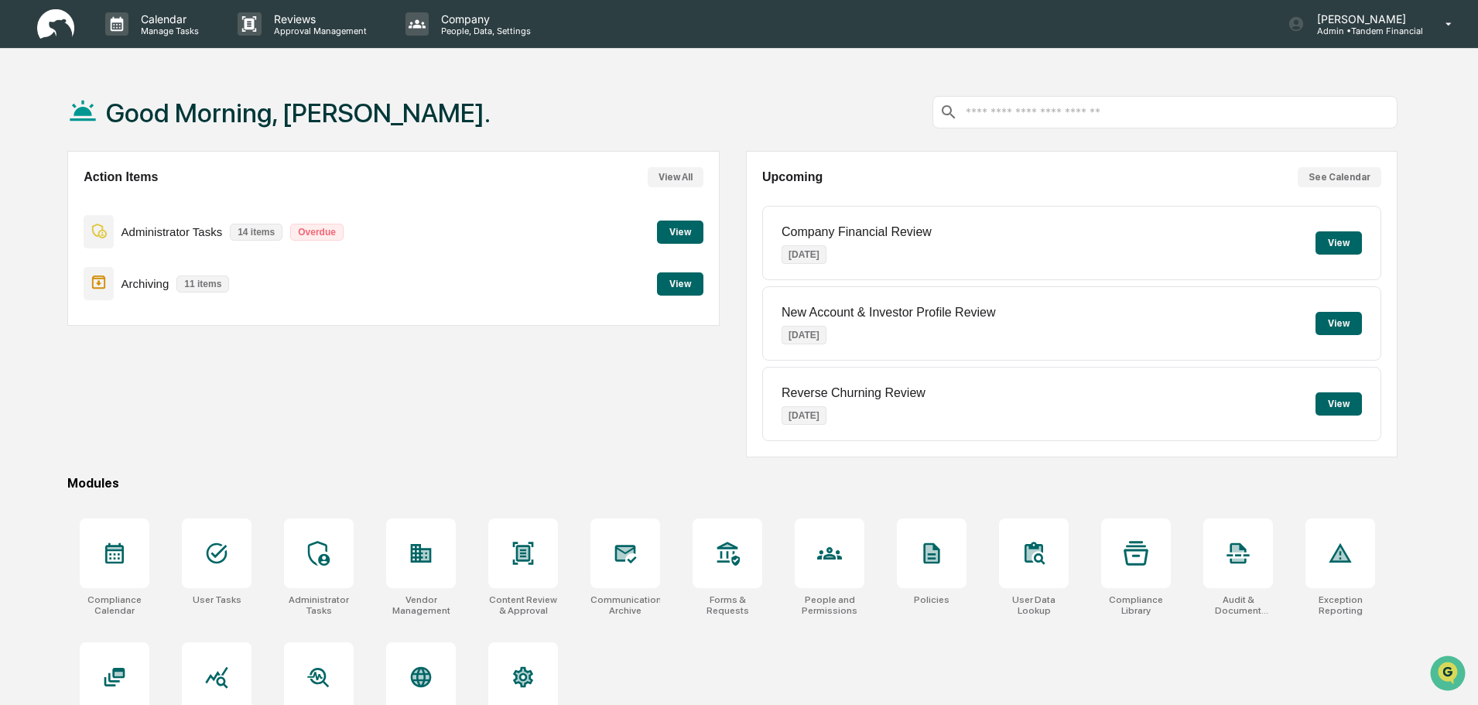
click at [672, 228] on button "View" at bounding box center [680, 232] width 46 height 23
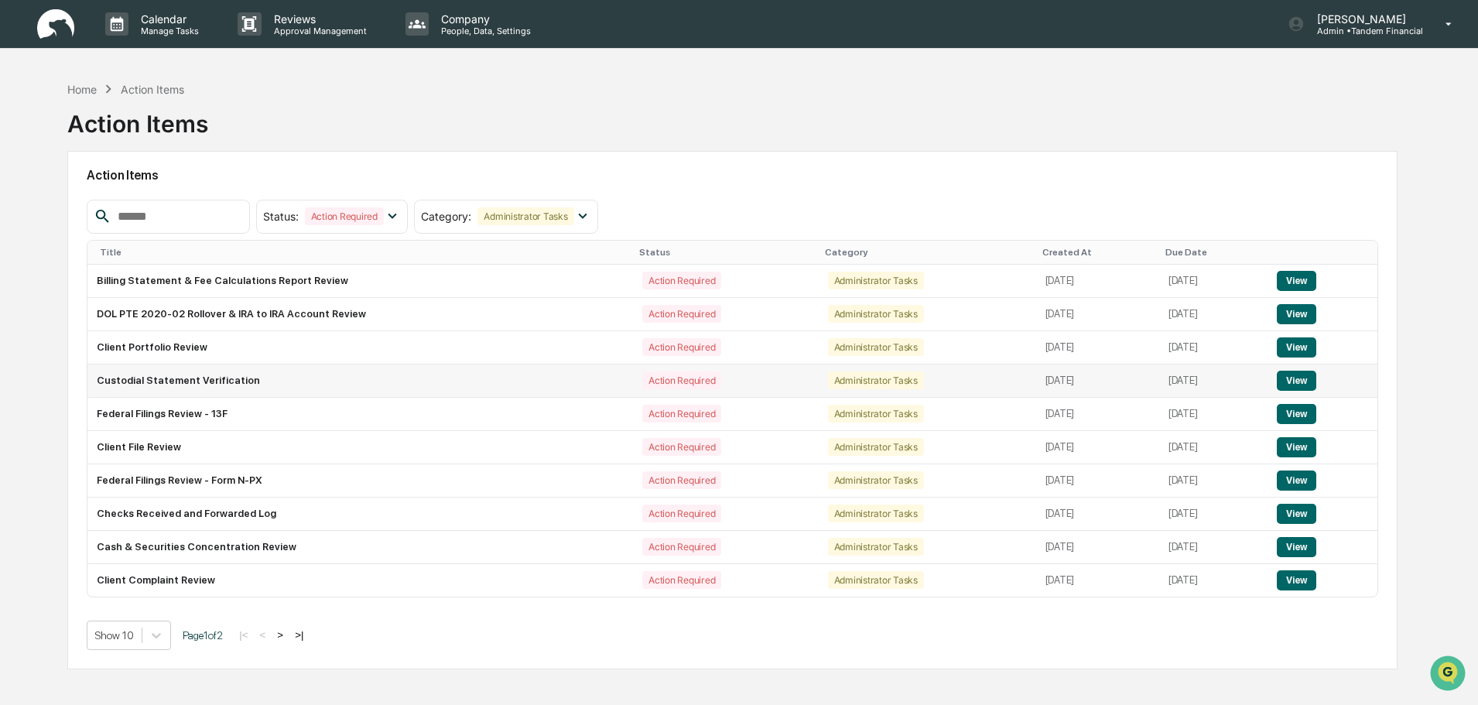
click at [1297, 378] on button "View" at bounding box center [1296, 381] width 39 height 20
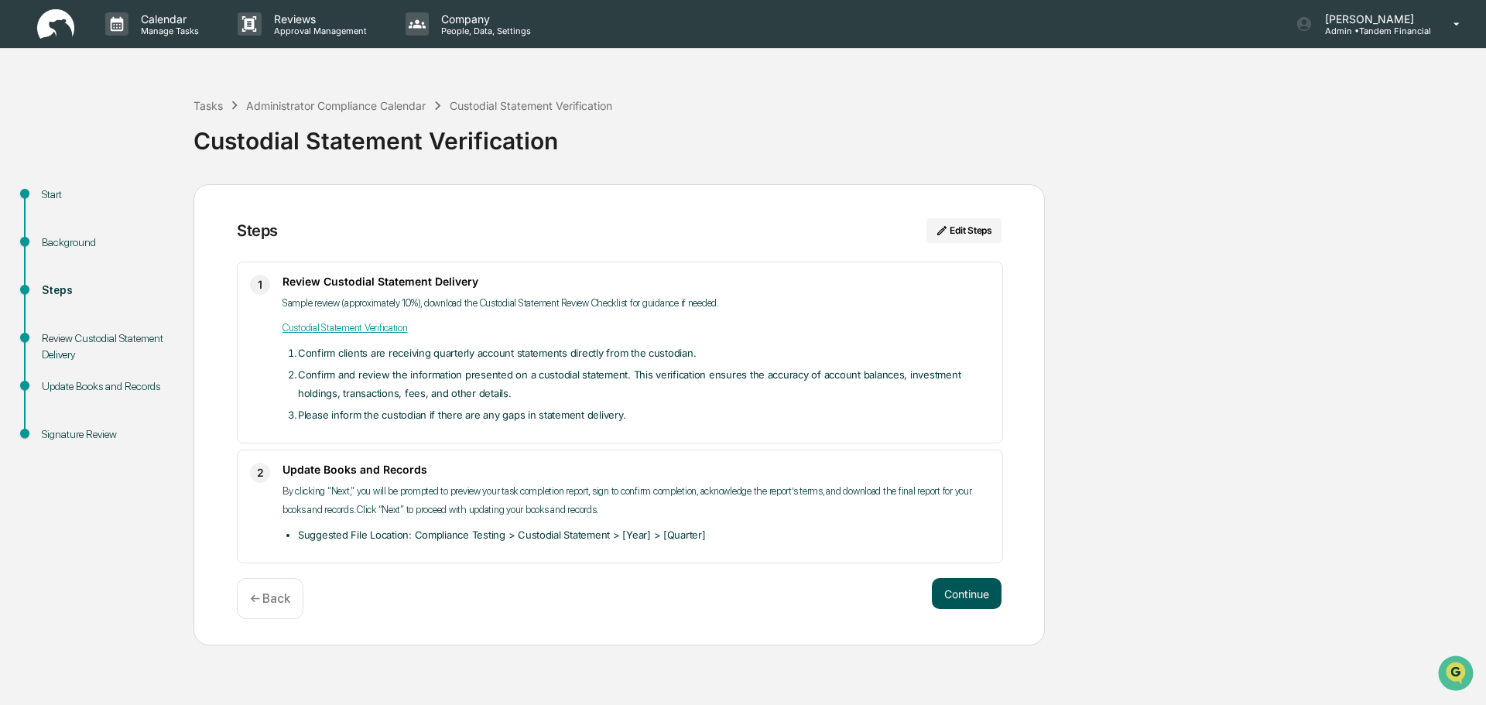
click at [966, 586] on button "Continue" at bounding box center [967, 593] width 70 height 31
